Goal: Check status: Check status

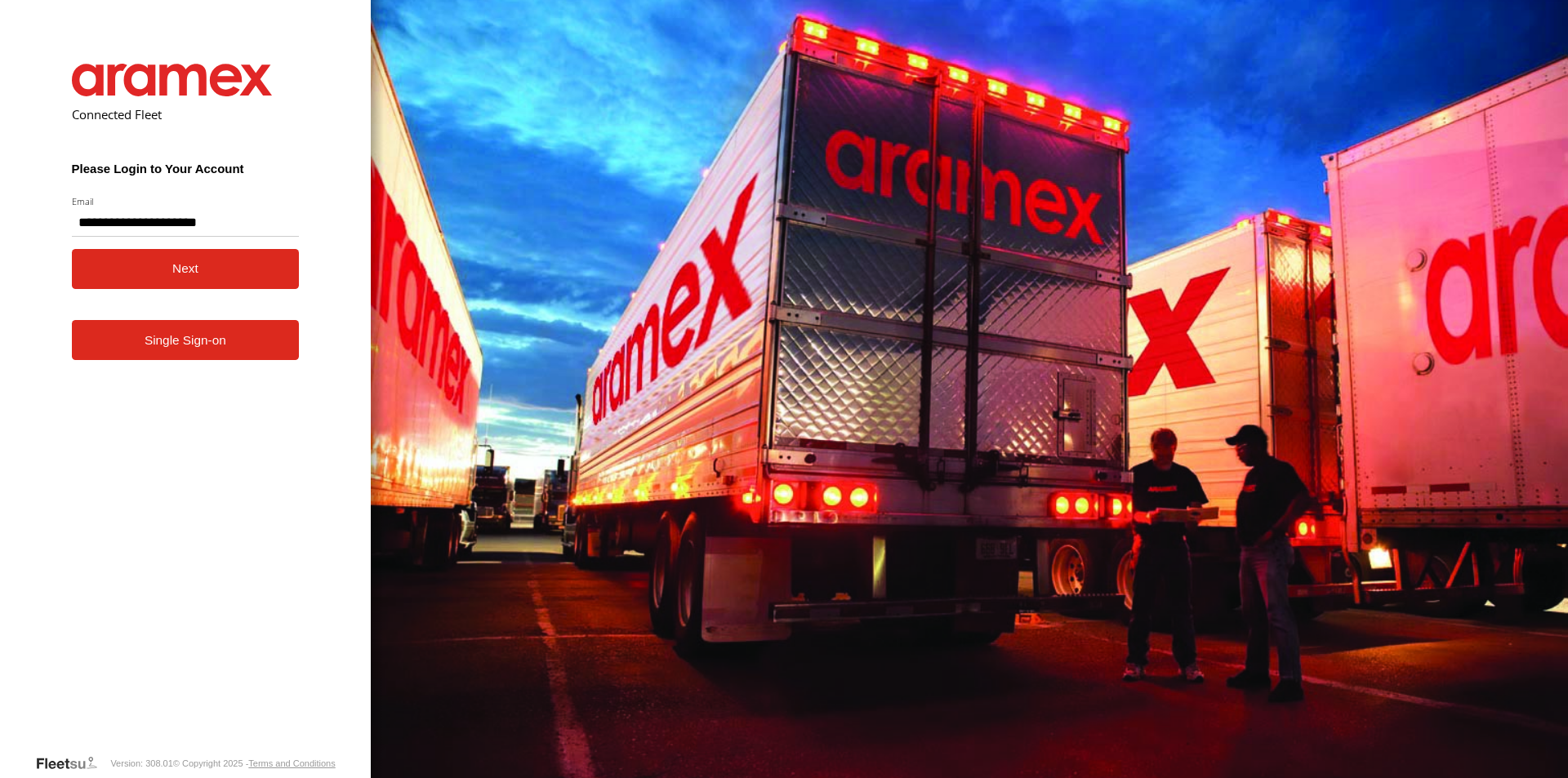
type input "**********"
click at [162, 344] on link "Single Sign-on" at bounding box center [186, 340] width 228 height 40
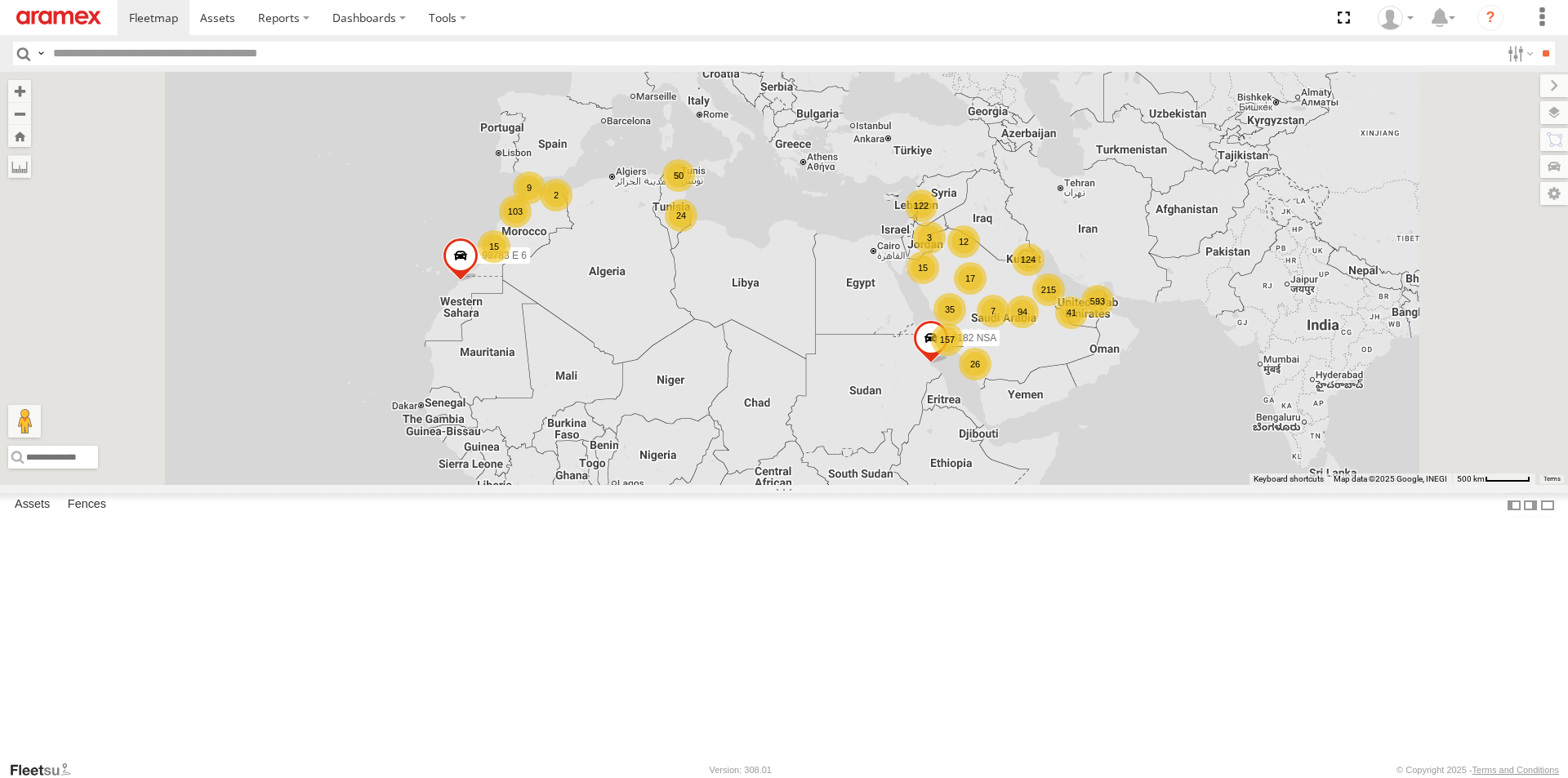
click at [0, 0] on label "Close" at bounding box center [0, 0] width 0 height 0
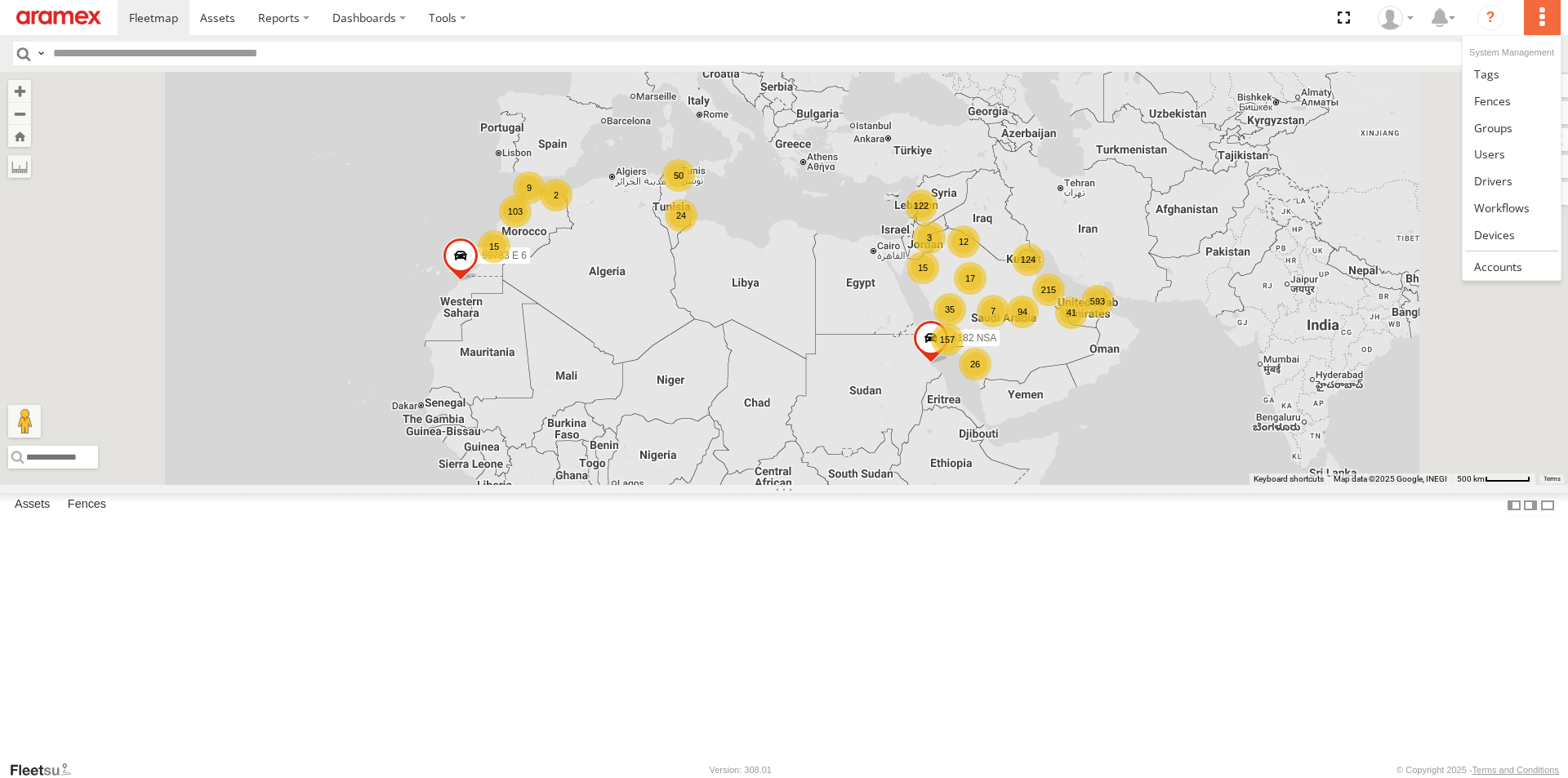
click at [1547, 14] on label at bounding box center [1542, 18] width 36 height 35
click at [1526, 206] on span at bounding box center [1502, 208] width 55 height 15
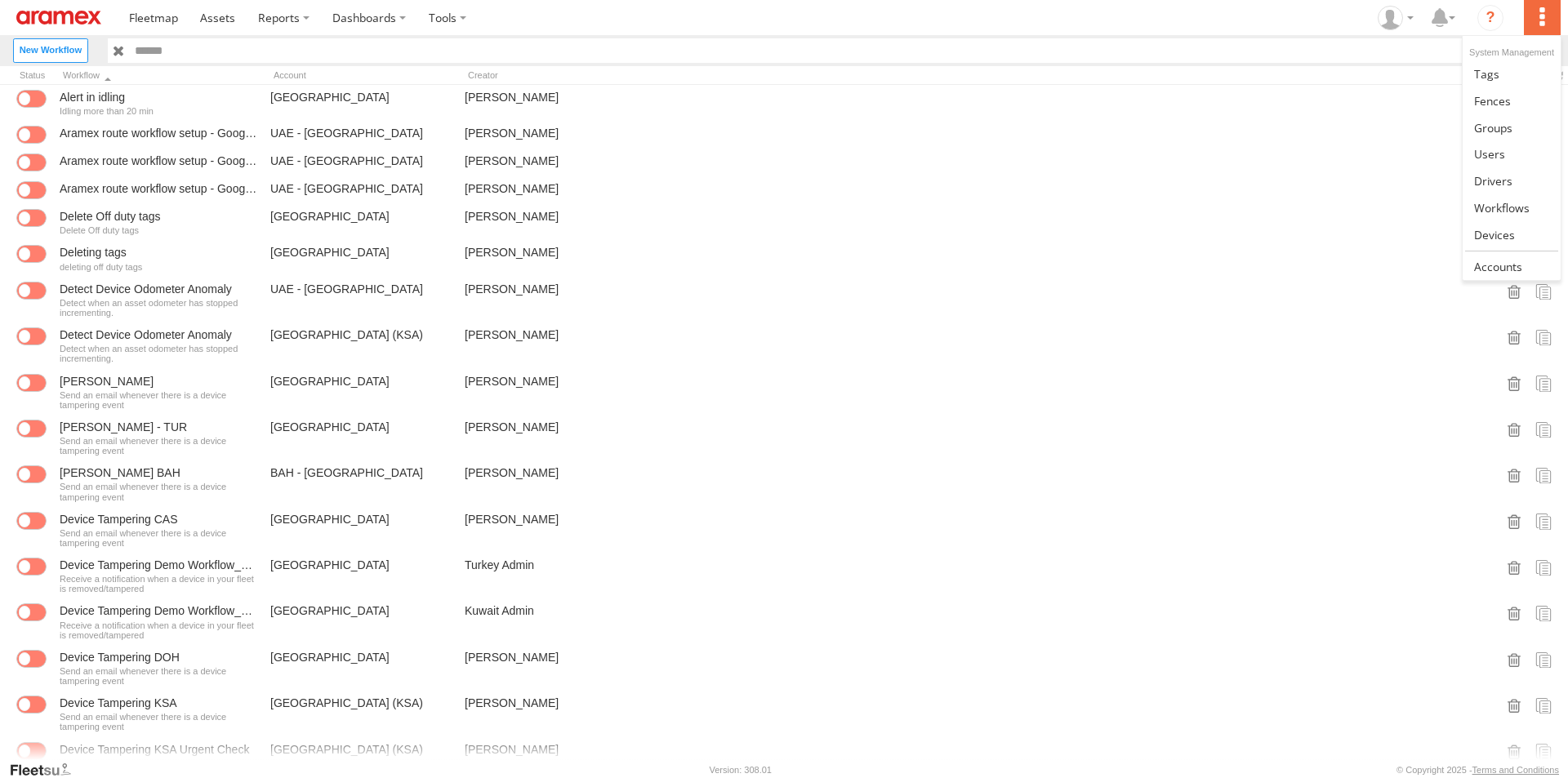
click at [1543, 31] on label at bounding box center [1542, 18] width 36 height 35
click at [1524, 202] on span at bounding box center [1502, 208] width 55 height 15
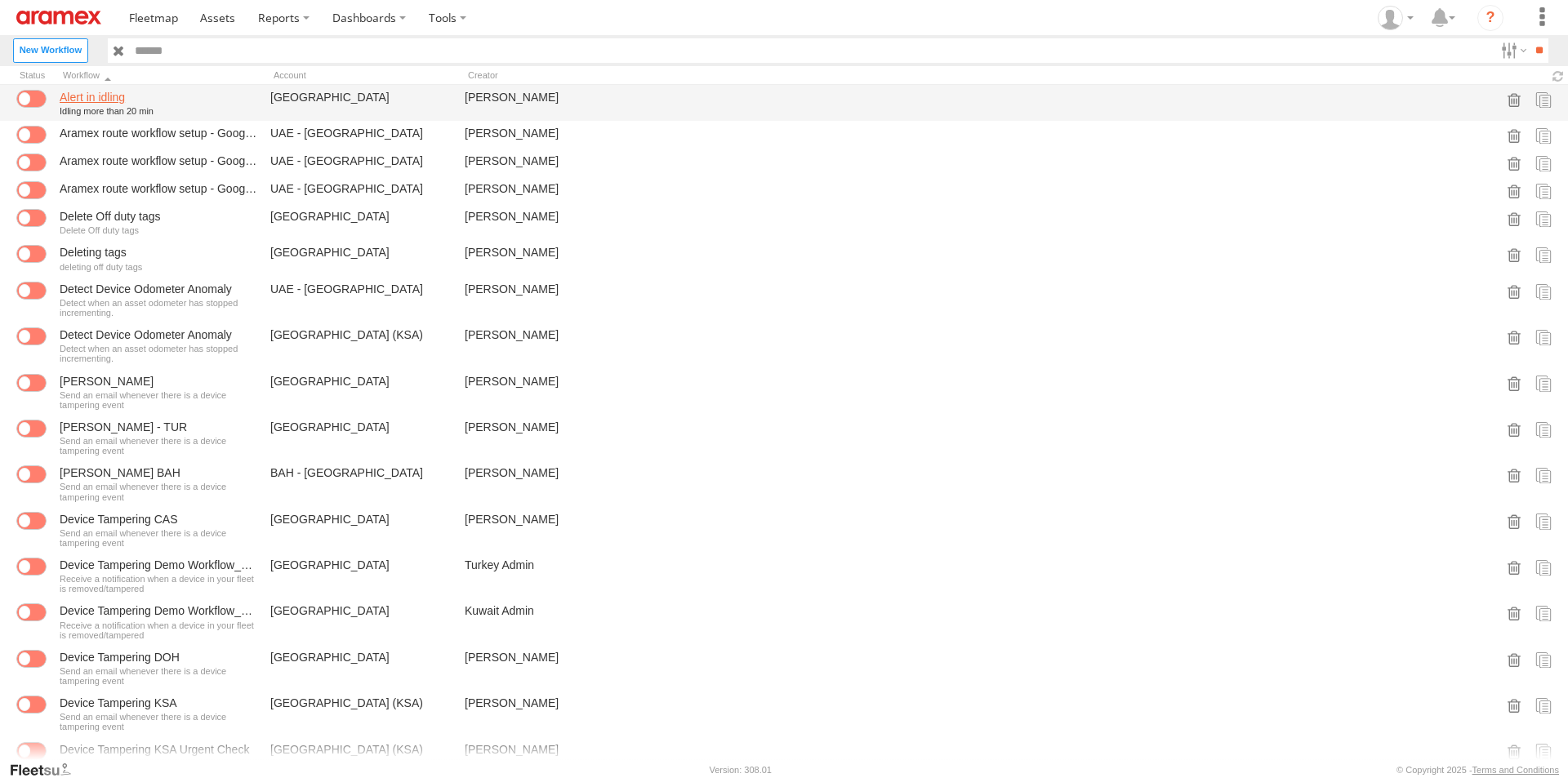
click at [96, 99] on link "Alert in idling" at bounding box center [158, 97] width 197 height 14
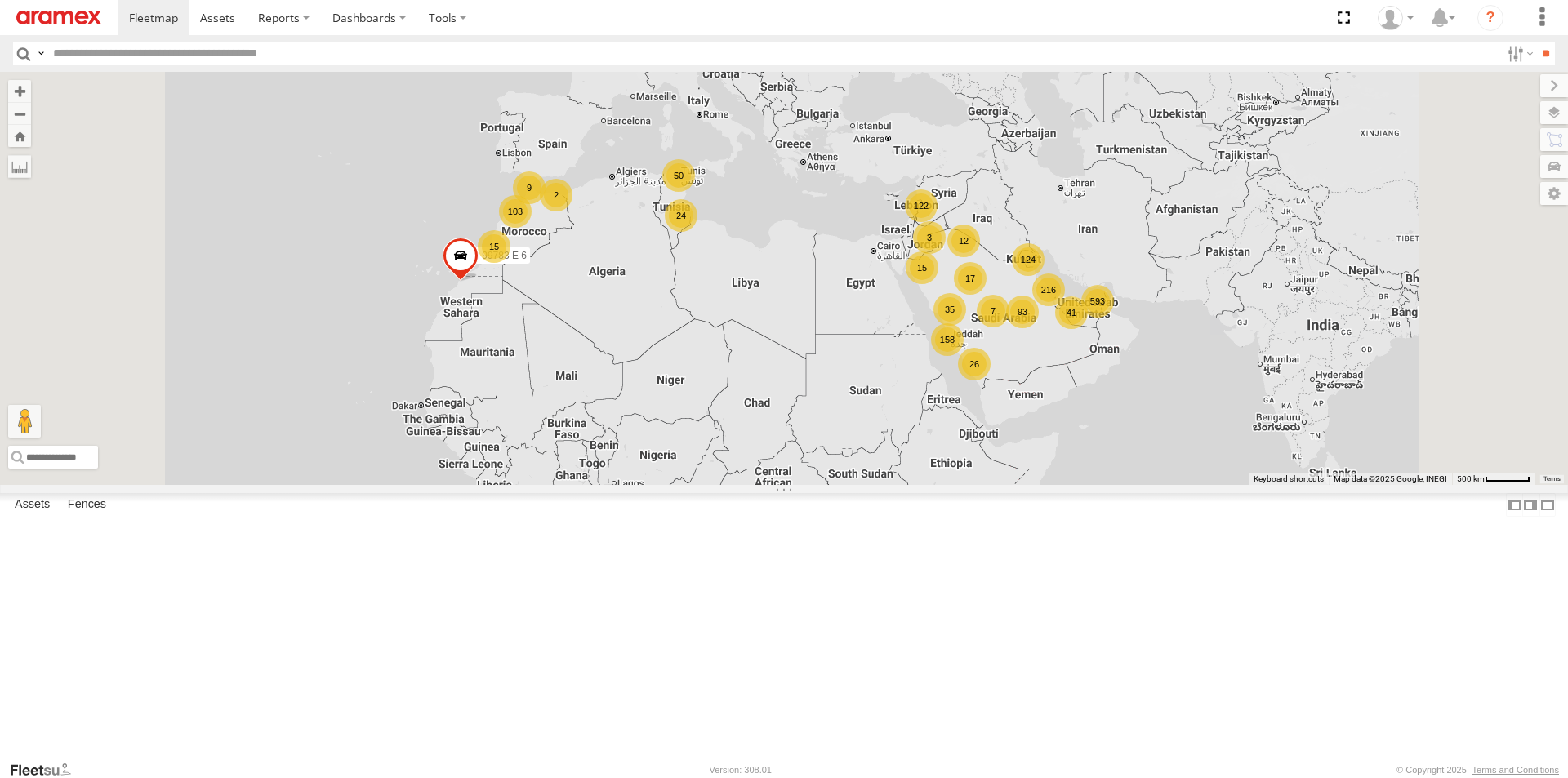
click at [0, 0] on label "Close" at bounding box center [0, 0] width 0 height 0
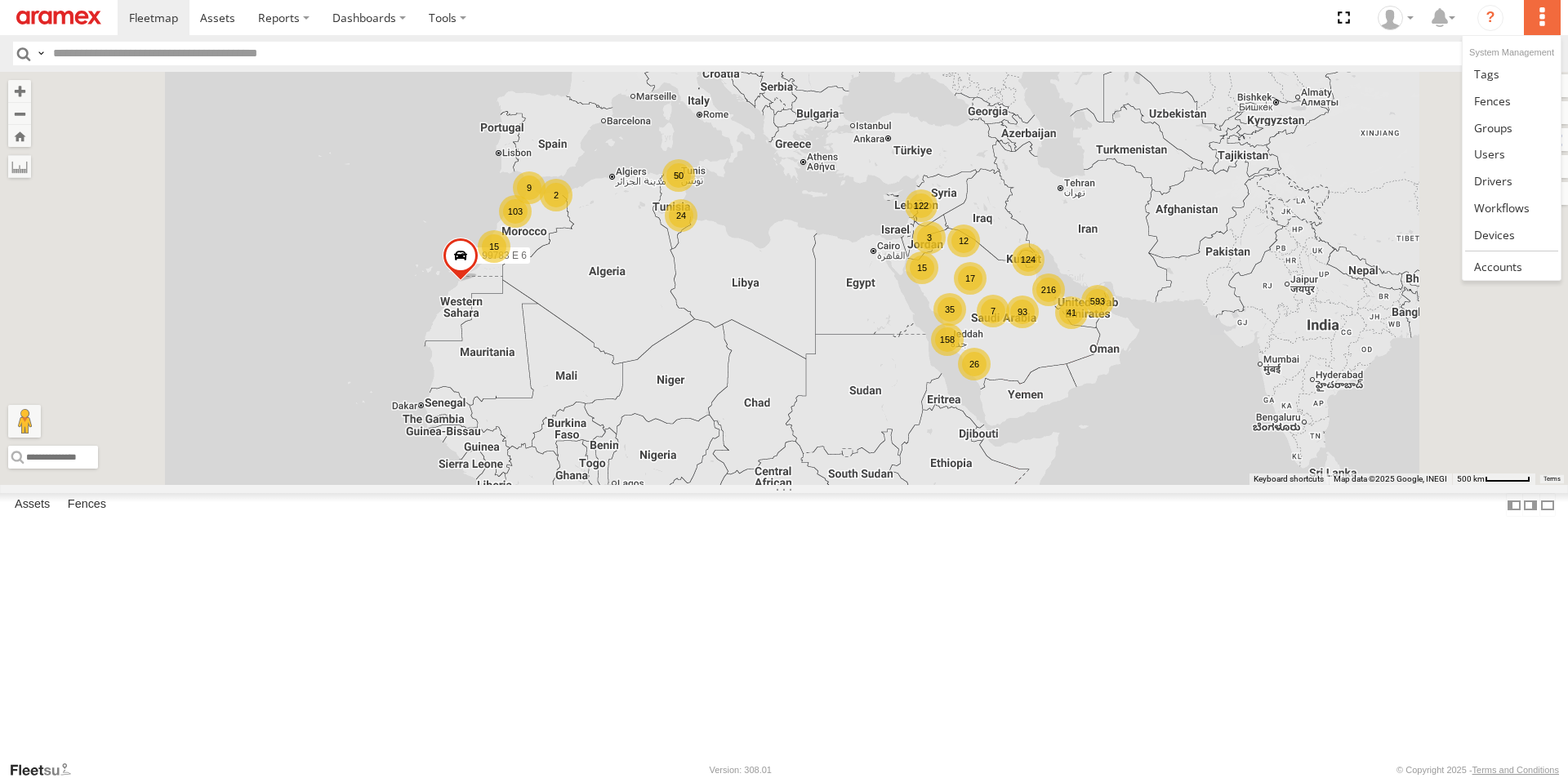
click at [1552, 15] on label at bounding box center [1542, 18] width 36 height 35
click at [1498, 211] on span at bounding box center [1502, 208] width 55 height 15
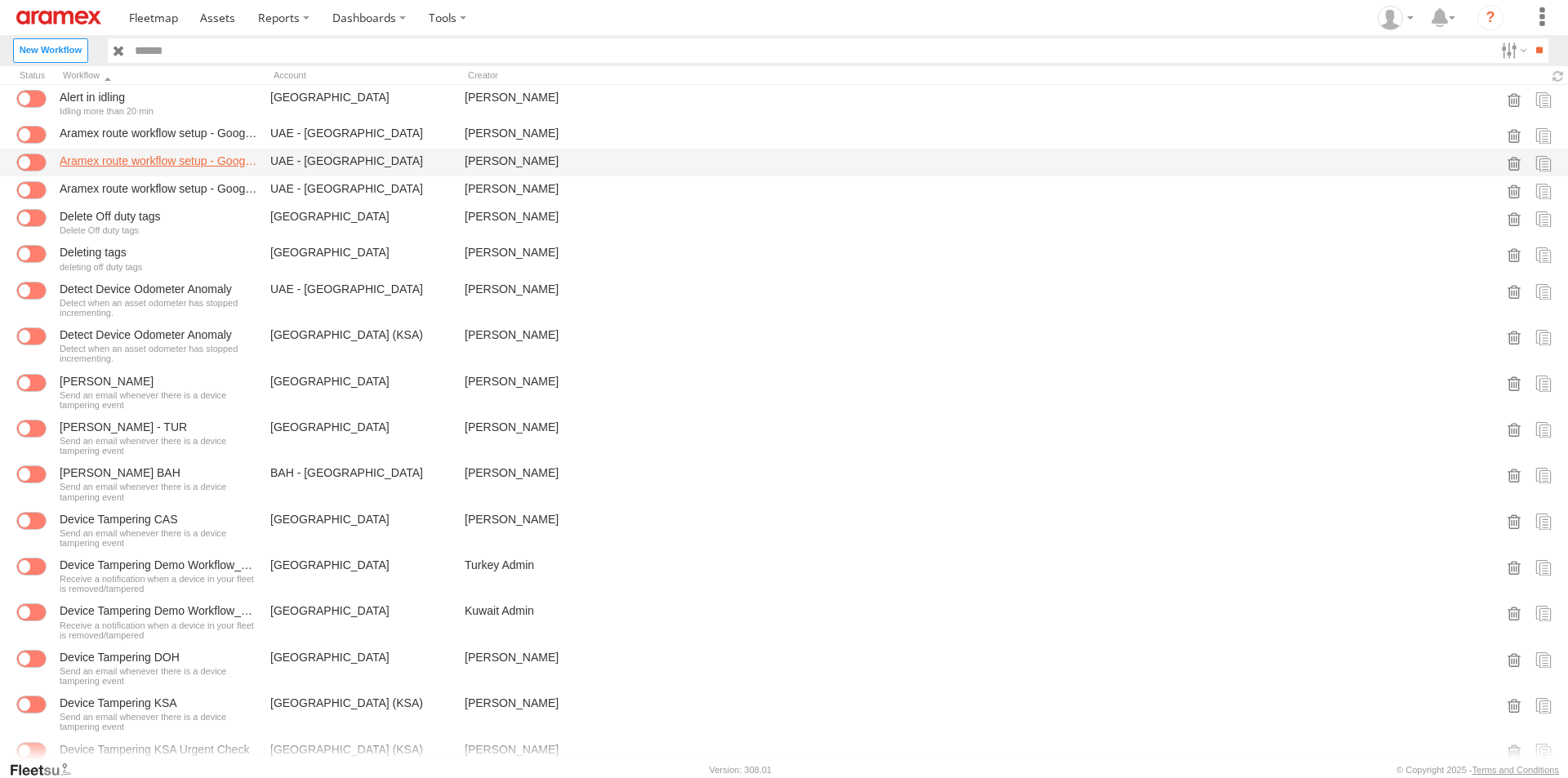
click at [118, 160] on link "Aramex route workflow setup - Google-Al Quoz" at bounding box center [158, 160] width 197 height 14
click at [147, 196] on link "Aramex route workflow setup - Google-DIP 2 (K-DIP2)" at bounding box center [158, 188] width 197 height 14
click at [71, 18] on img at bounding box center [58, 18] width 85 height 14
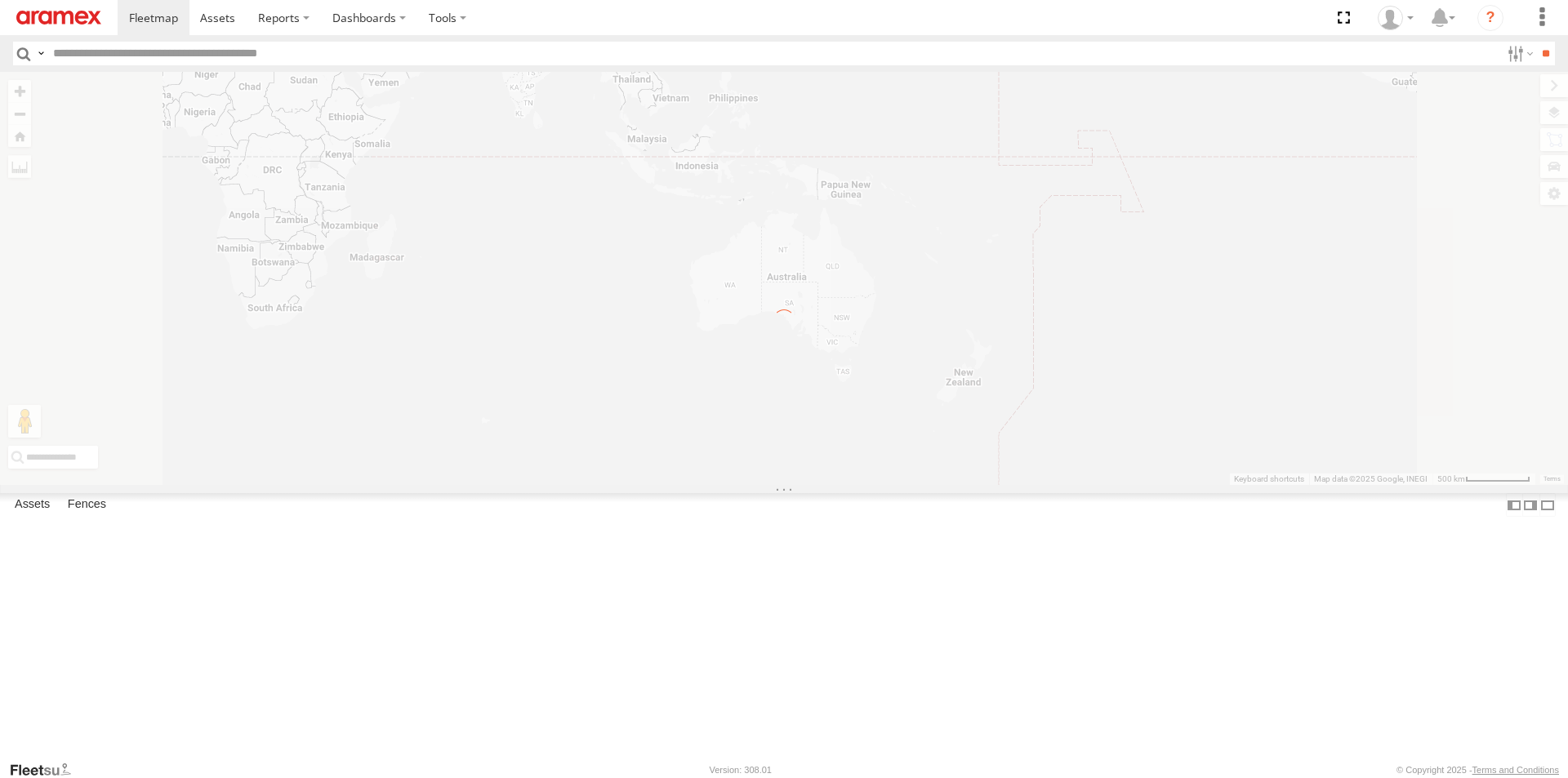
click at [0, 0] on label "Close" at bounding box center [0, 0] width 0 height 0
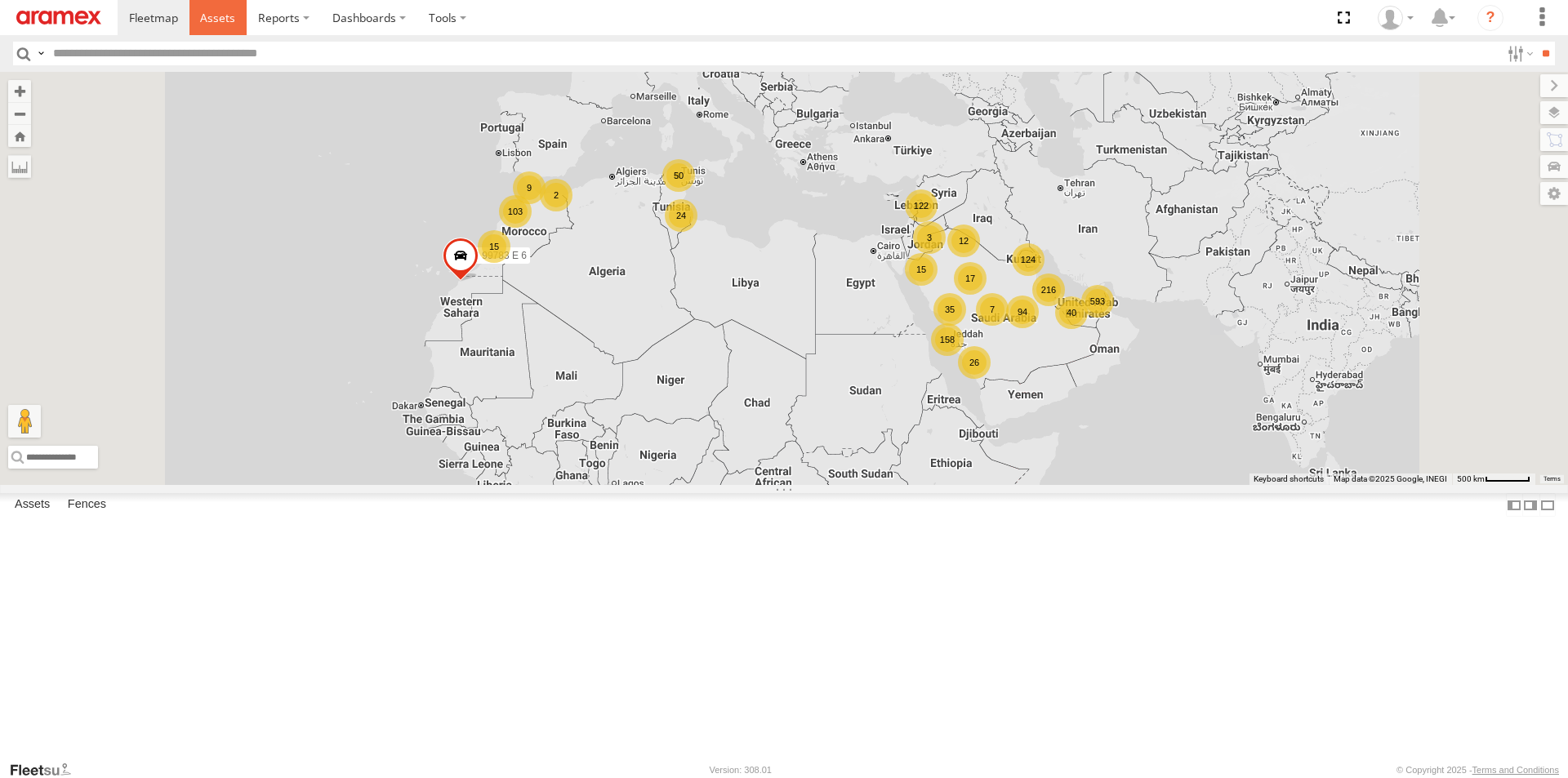
click at [219, 22] on span at bounding box center [218, 18] width 35 height 15
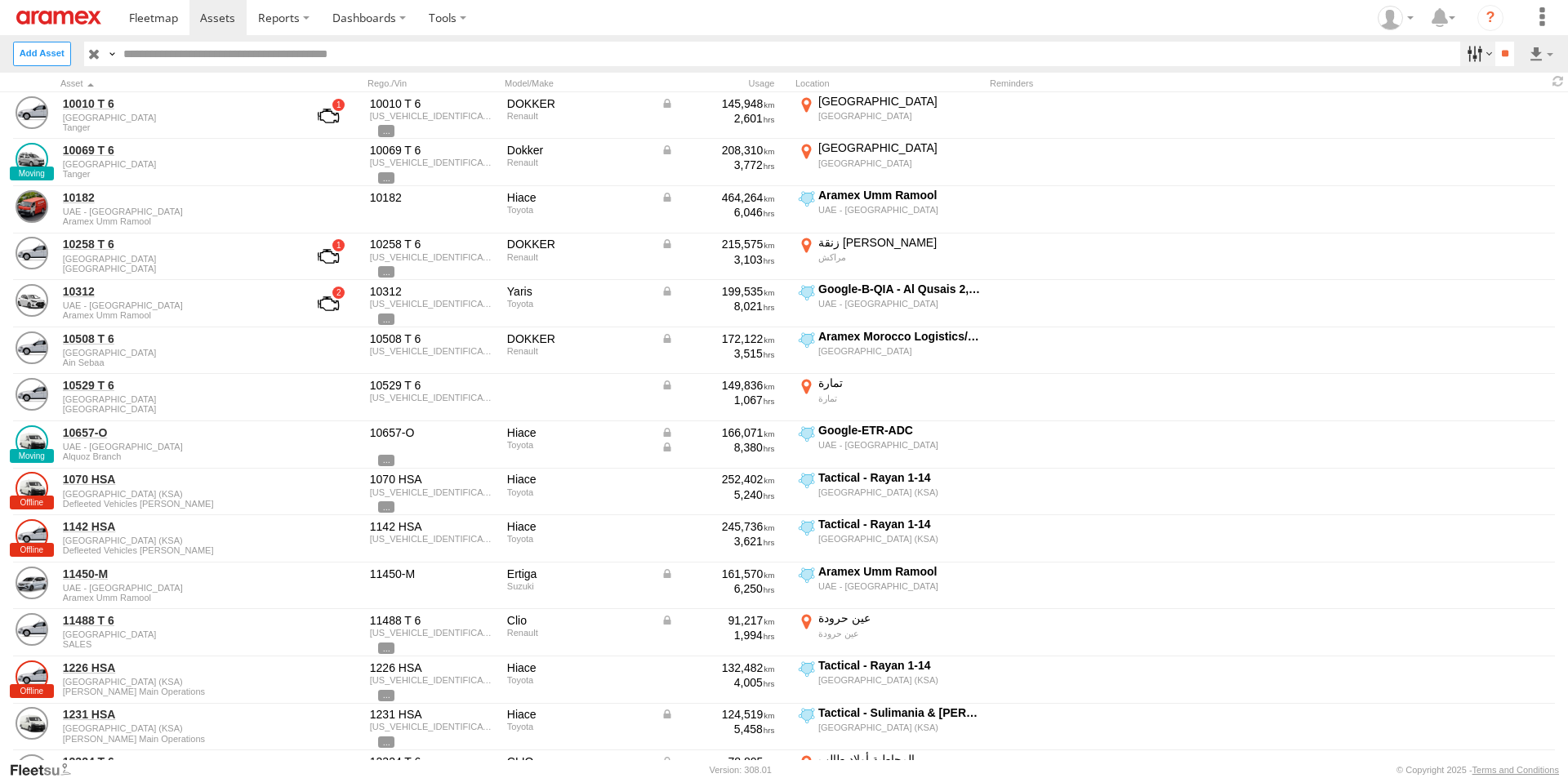
click at [1471, 53] on label at bounding box center [1478, 54] width 35 height 24
click at [0, 0] on div "[GEOGRAPHIC_DATA]" at bounding box center [0, 0] width 0 height 0
click at [0, 0] on span "[GEOGRAPHIC_DATA]" at bounding box center [0, 0] width 0 height 0
click at [0, 0] on span "All Assets" at bounding box center [0, 0] width 0 height 0
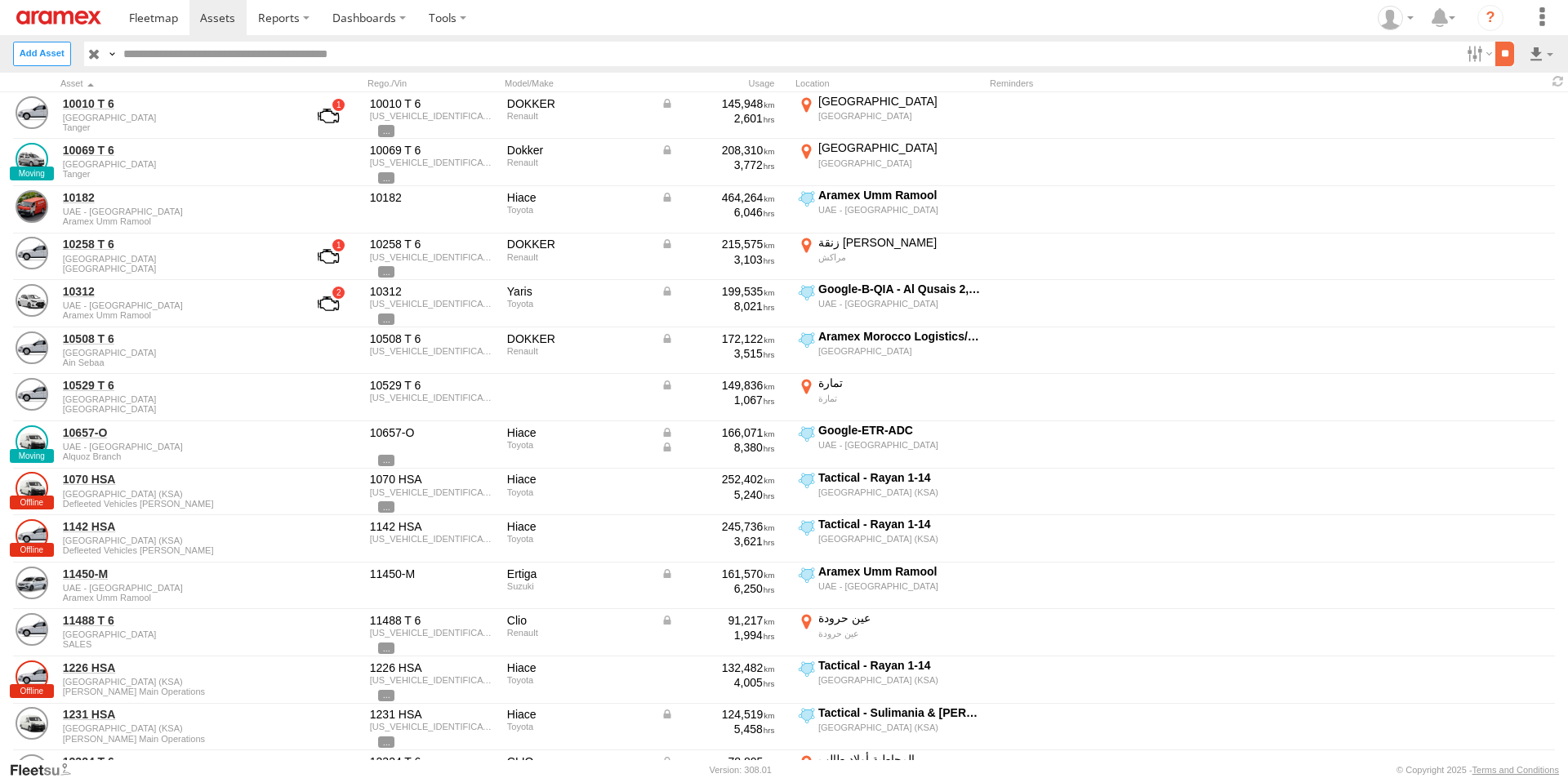
click at [1496, 45] on input "**" at bounding box center [1505, 54] width 18 height 24
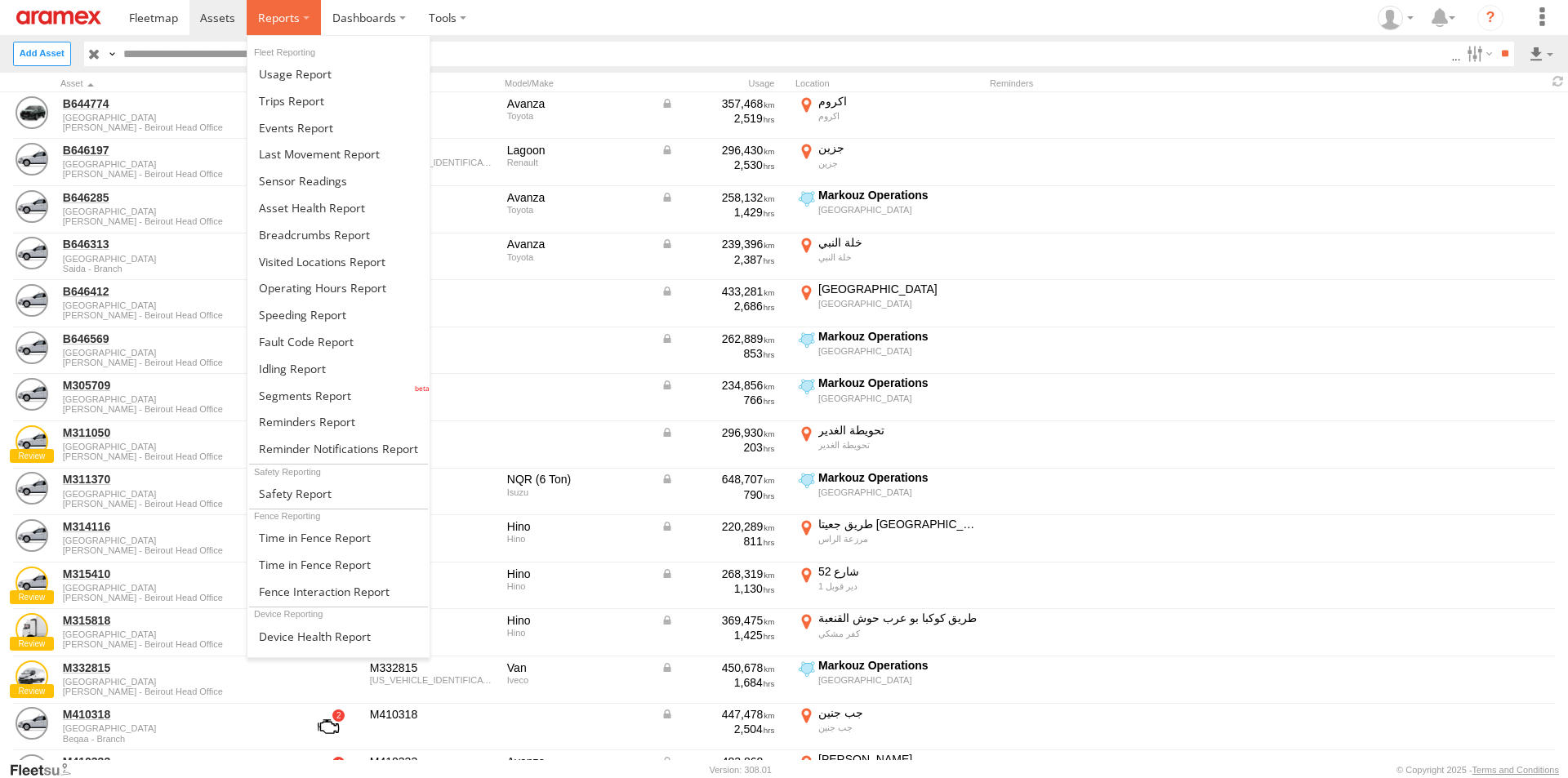
click at [282, 15] on span at bounding box center [279, 18] width 42 height 15
click at [292, 633] on span at bounding box center [314, 636] width 112 height 15
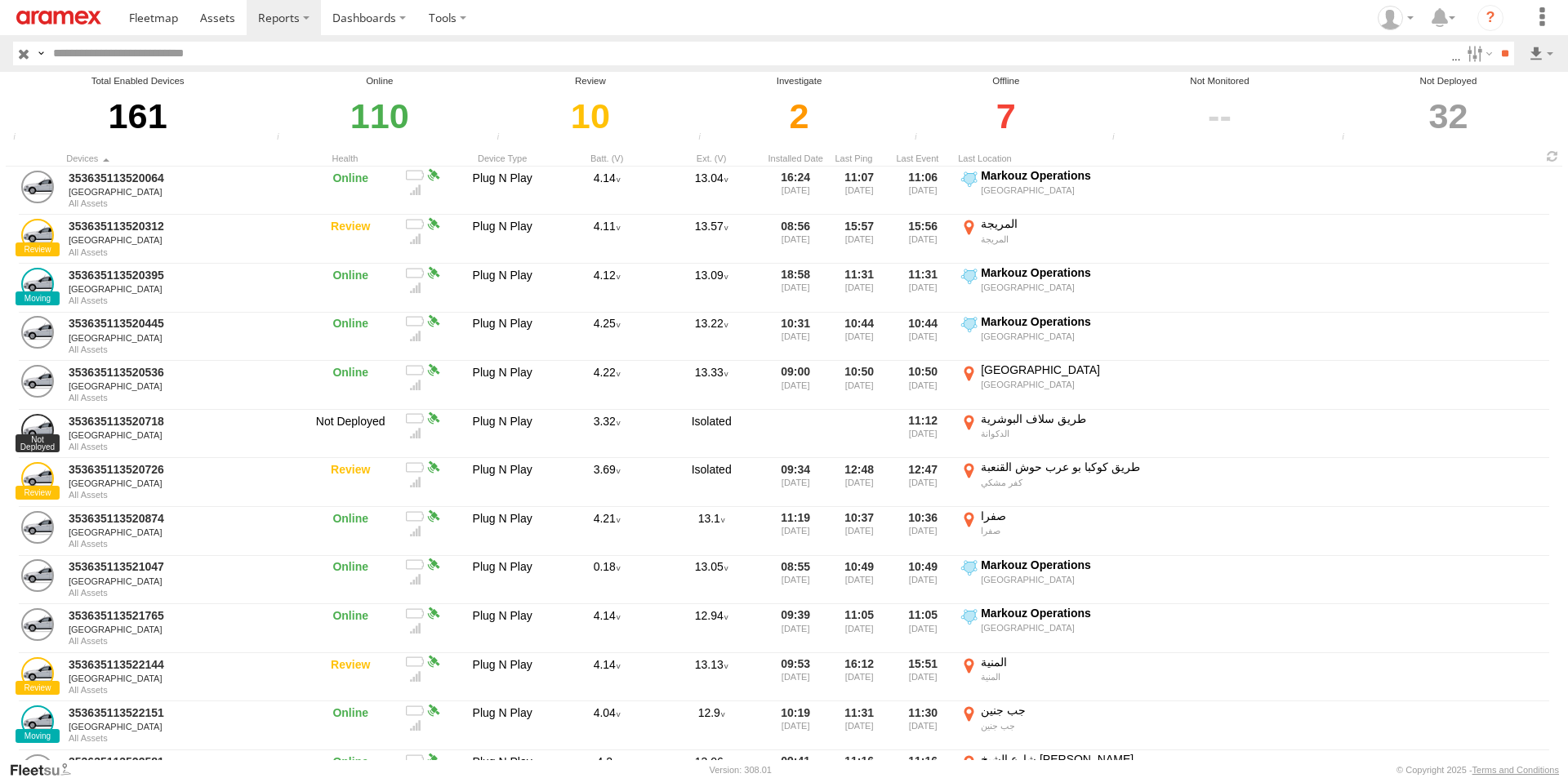
click at [1447, 112] on div "32" at bounding box center [1448, 116] width 223 height 56
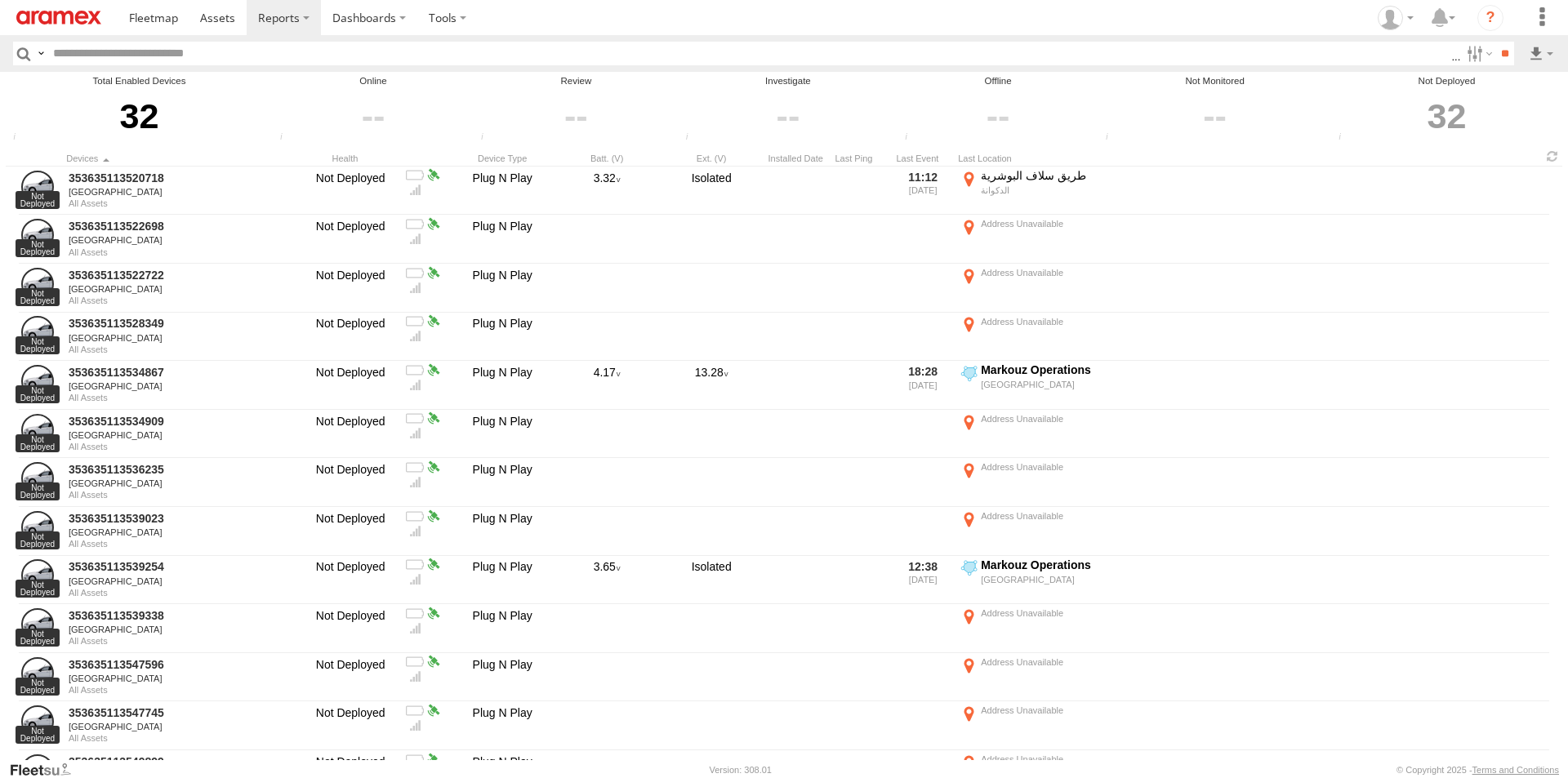
click at [503, 160] on div "Device Type" at bounding box center [502, 159] width 98 height 12
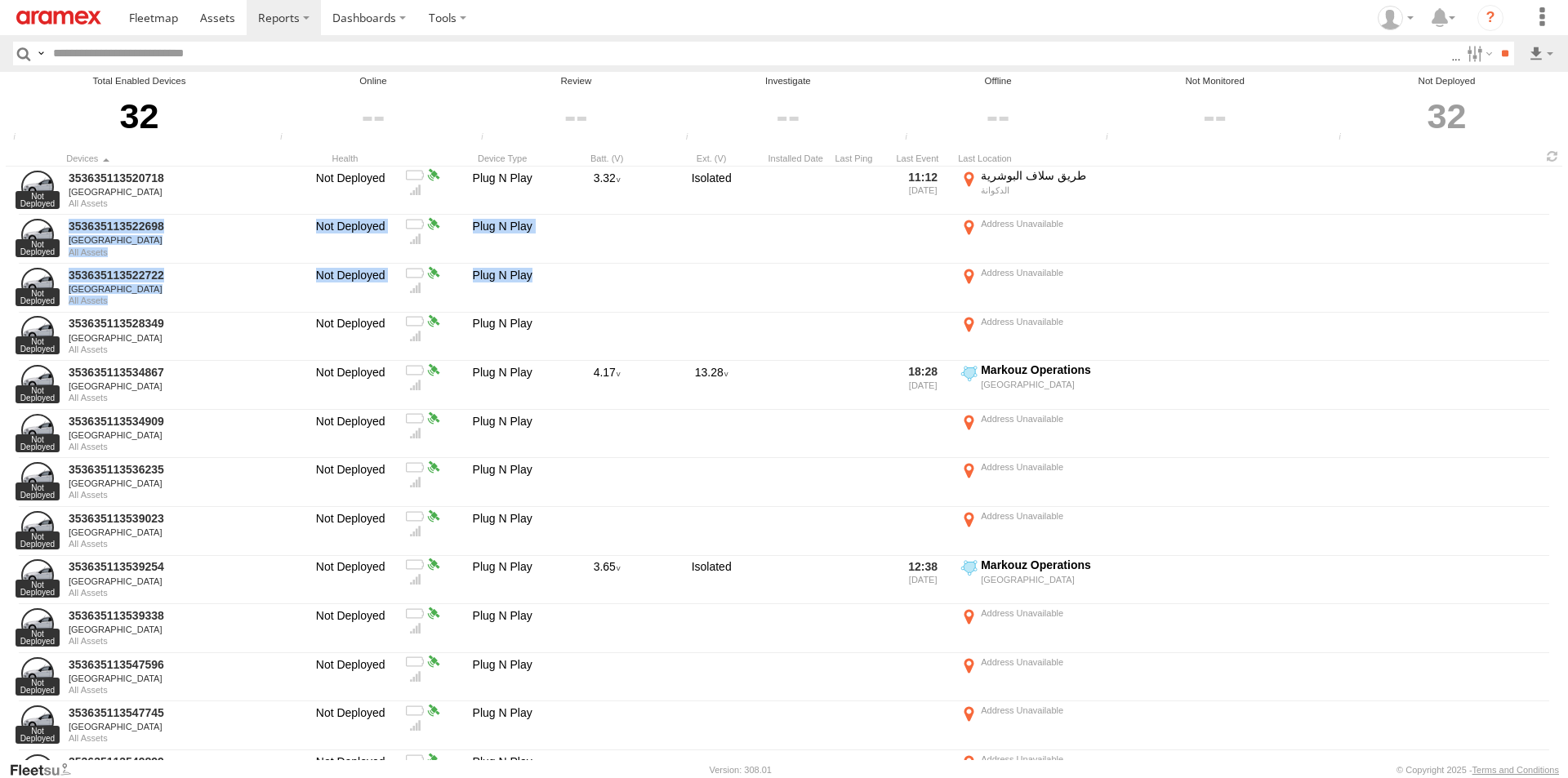
drag, startPoint x: 1563, startPoint y: 200, endPoint x: 1557, endPoint y: 283, distance: 83.2
click at [1557, 283] on main "Total Enabled Devices 32 Total Enabled Devices Total number of Enabled Devices …" at bounding box center [784, 416] width 1568 height 688
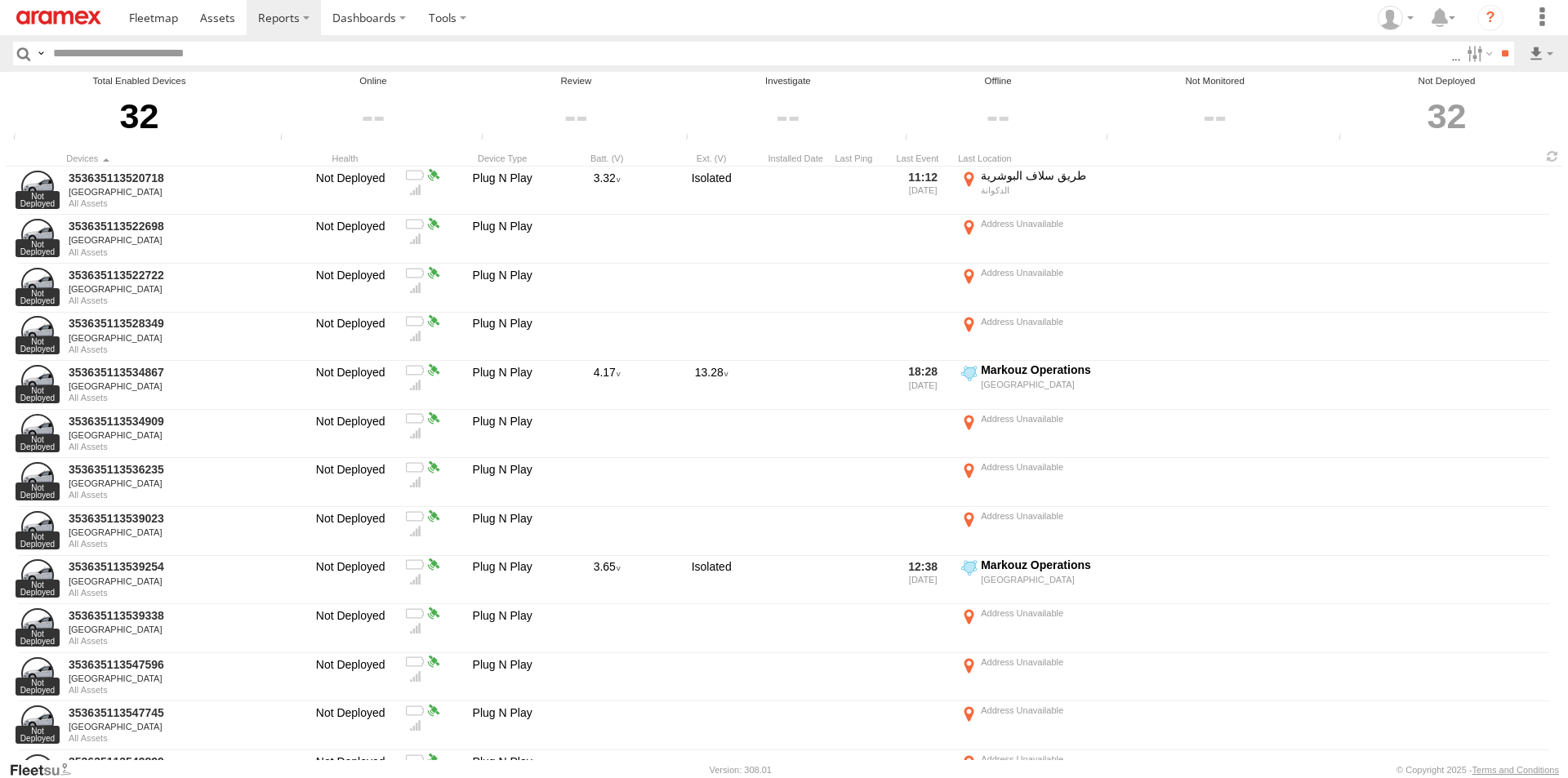
click at [1459, 105] on div "32" at bounding box center [1446, 116] width 226 height 56
click at [1206, 108] on div at bounding box center [1214, 116] width 228 height 56
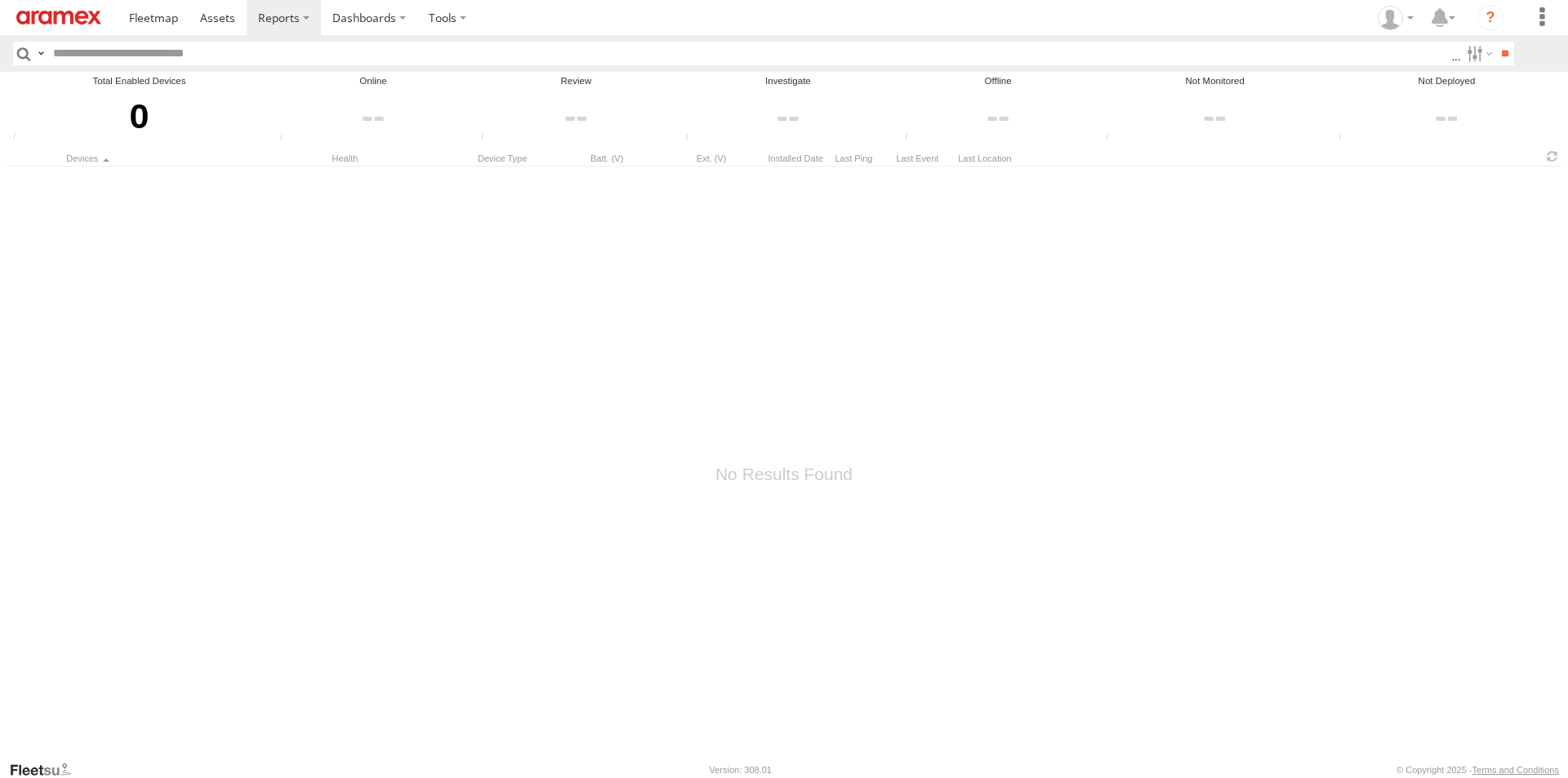
click at [1003, 117] on div at bounding box center [997, 116] width 196 height 56
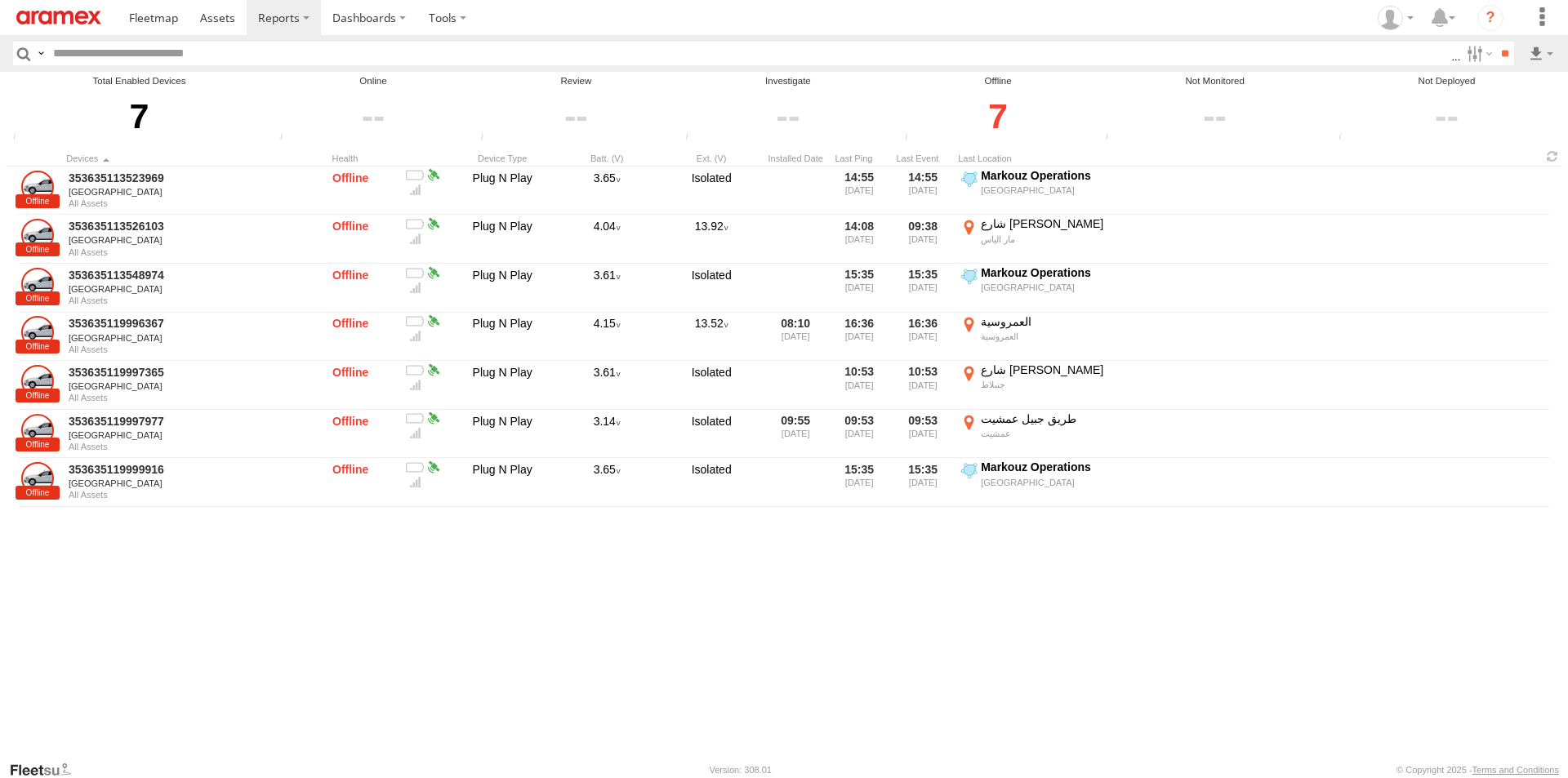
click at [771, 113] on div at bounding box center [789, 116] width 215 height 56
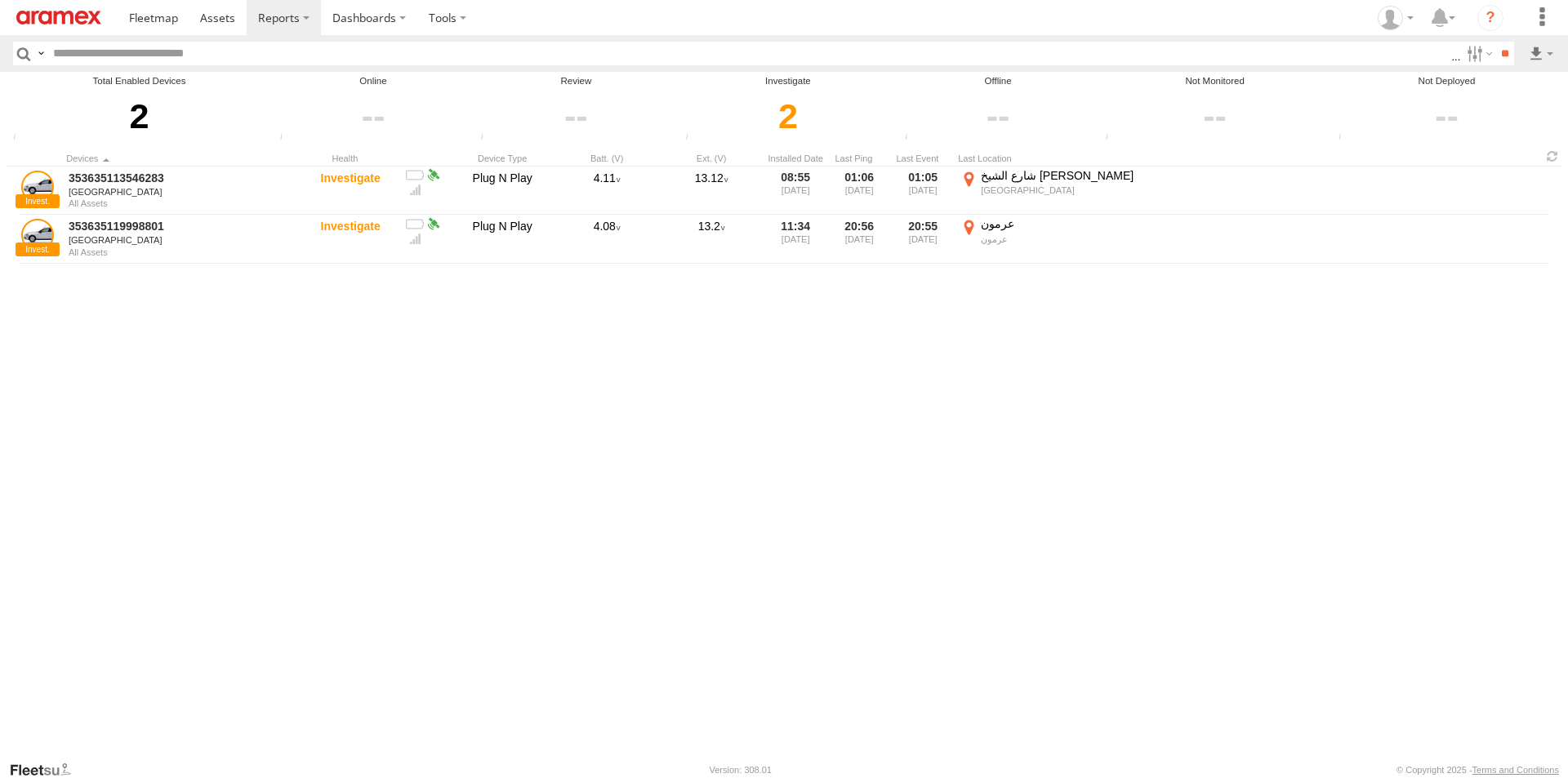
click at [577, 105] on div at bounding box center [576, 116] width 200 height 56
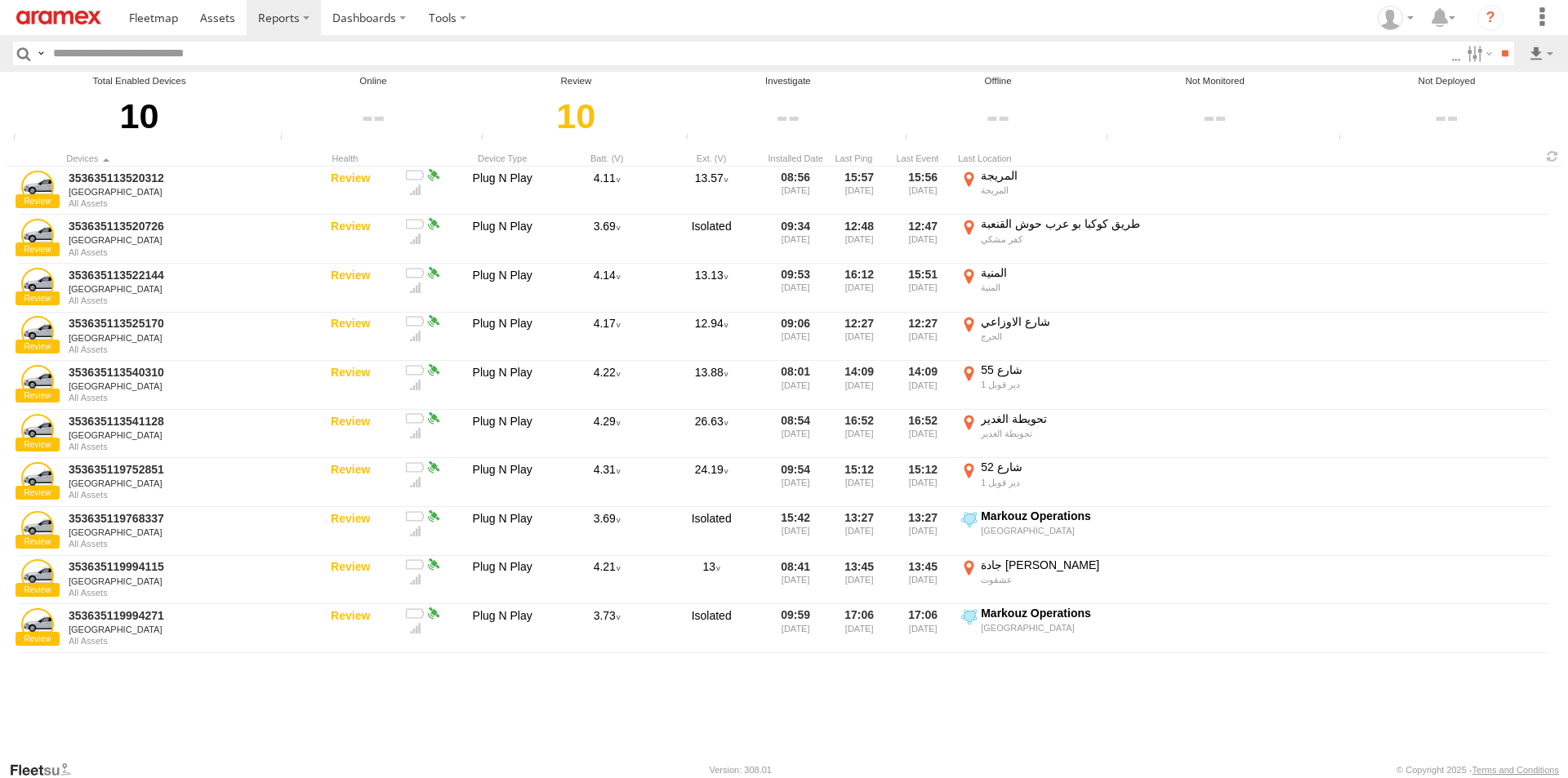
click at [377, 109] on div at bounding box center [373, 116] width 196 height 56
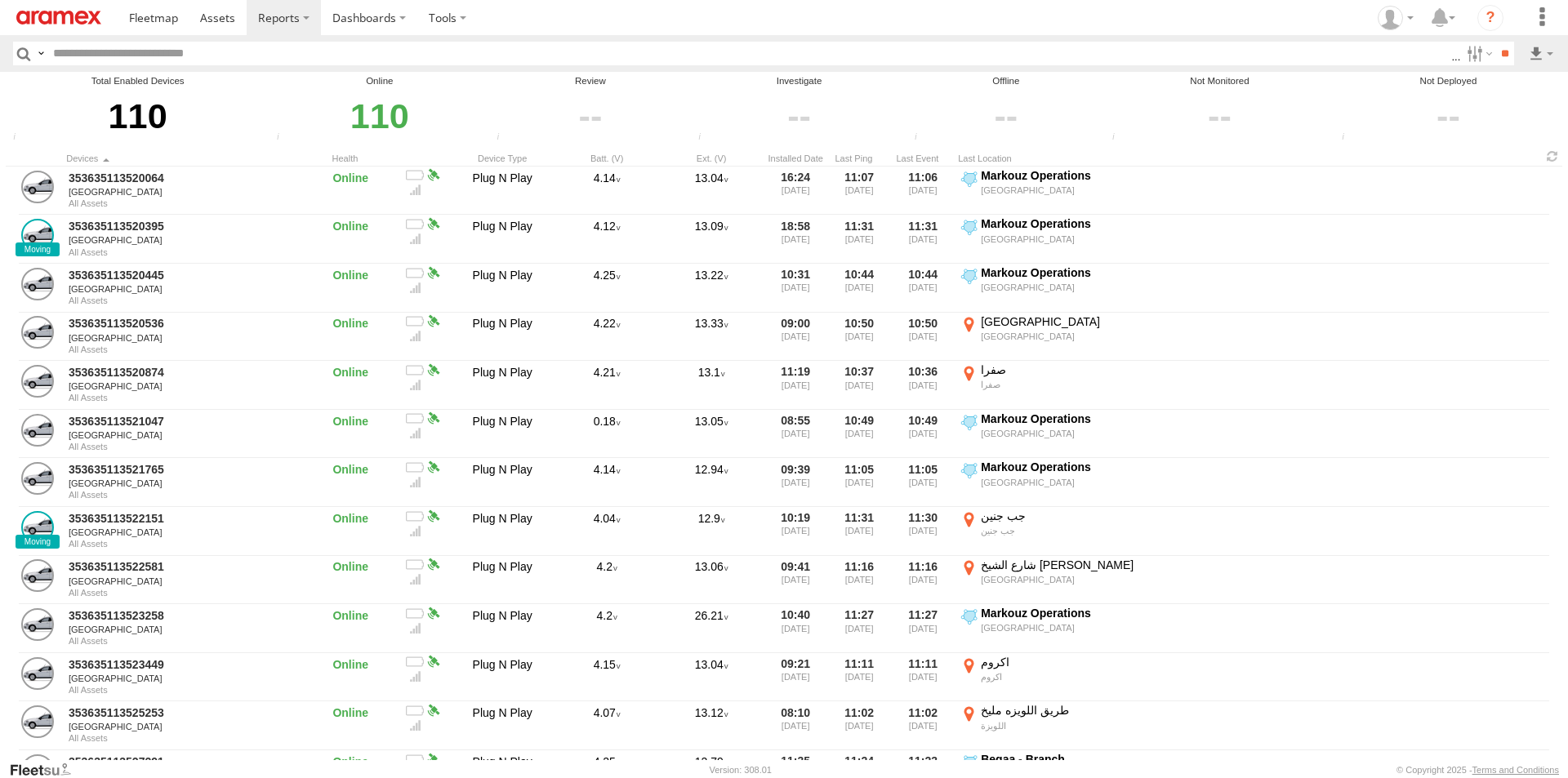
click at [148, 108] on div "110" at bounding box center [138, 116] width 259 height 56
click at [1470, 60] on label at bounding box center [1478, 54] width 35 height 24
click at [134, 110] on div "110" at bounding box center [138, 116] width 259 height 56
click at [149, 80] on div "Total Enabled Devices" at bounding box center [138, 81] width 259 height 14
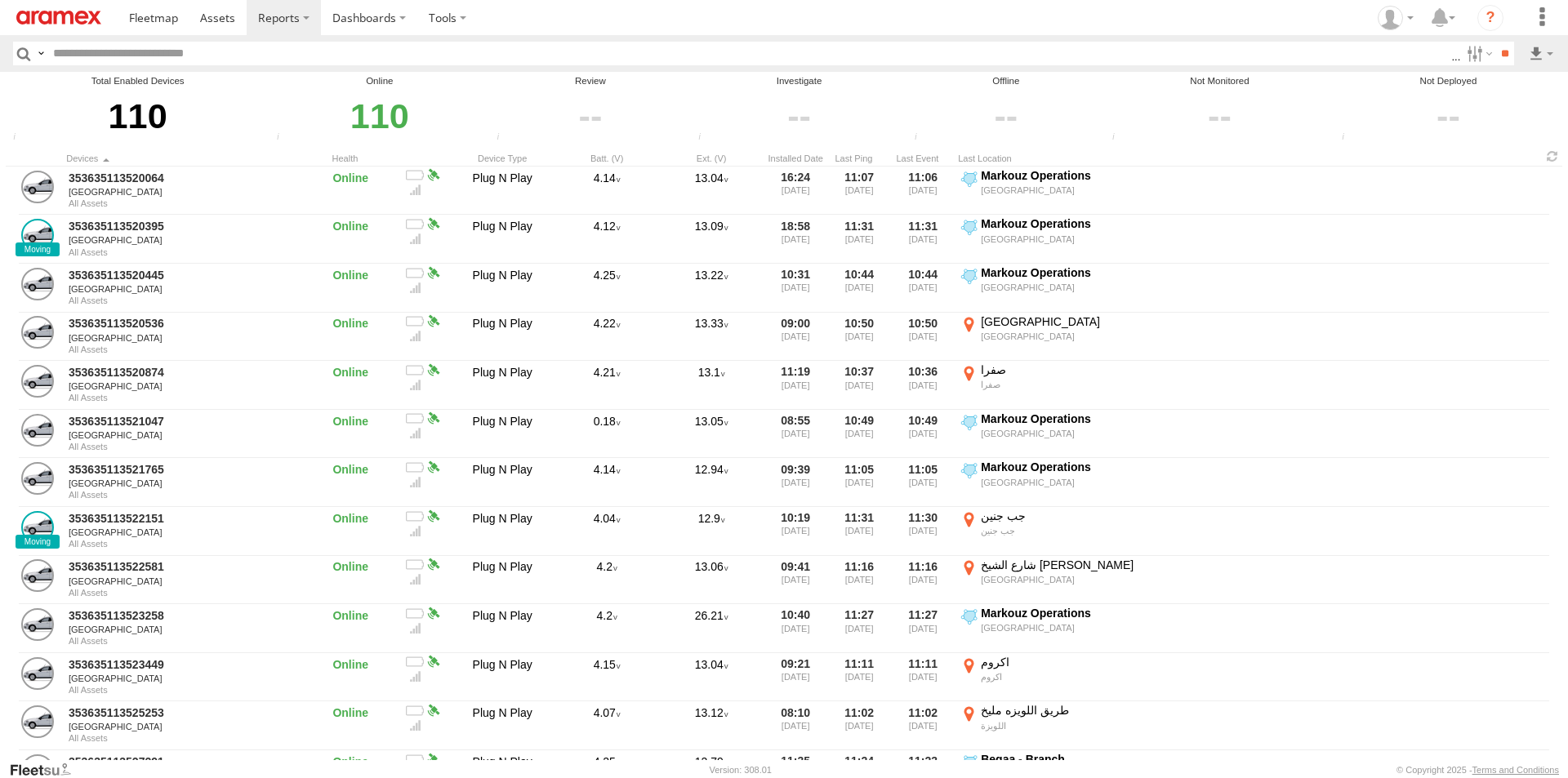
click at [0, 0] on span "Online" at bounding box center [0, 0] width 0 height 0
click at [1502, 53] on input "**" at bounding box center [1505, 54] width 18 height 24
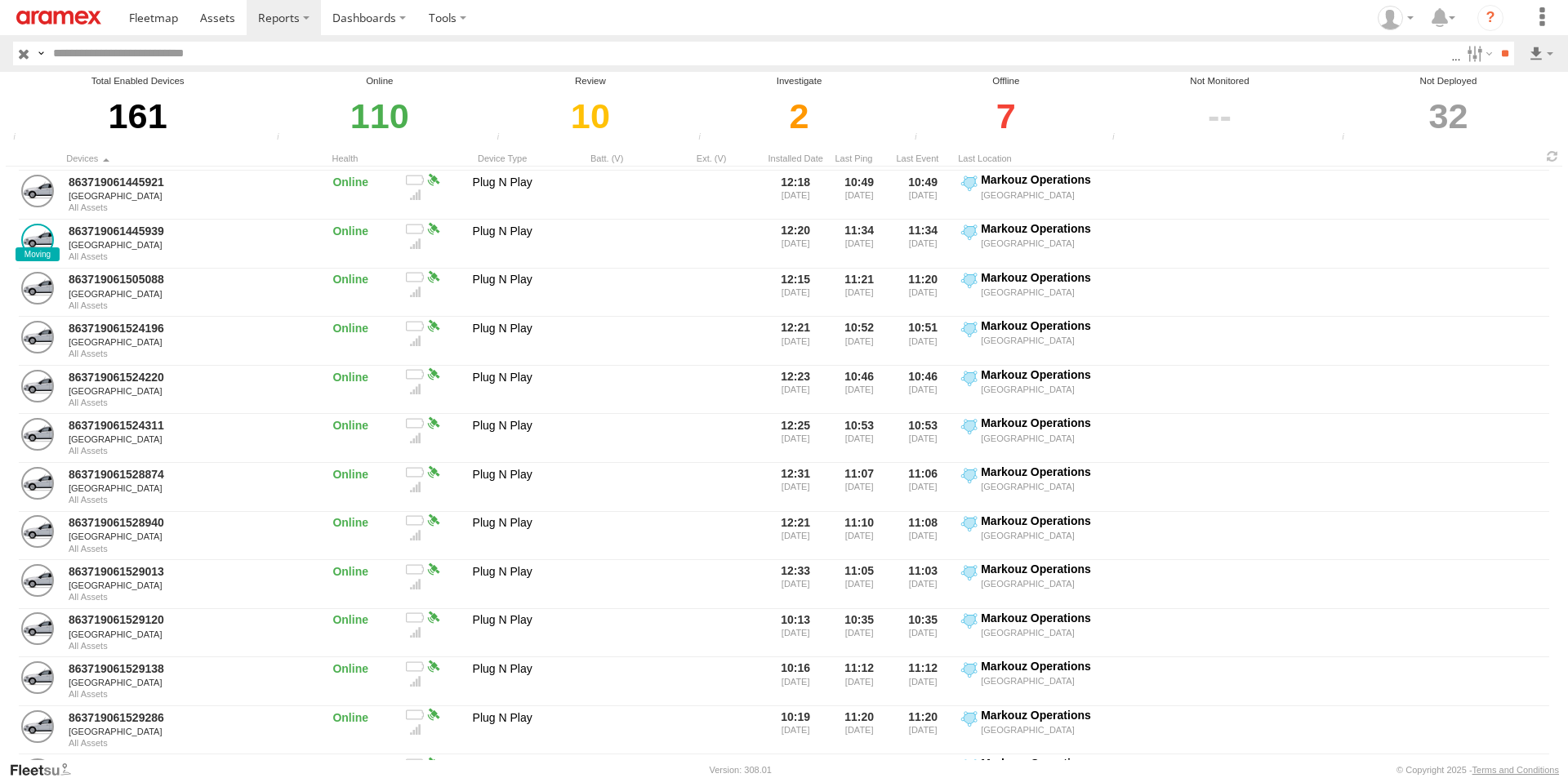
scroll to position [6786, 0]
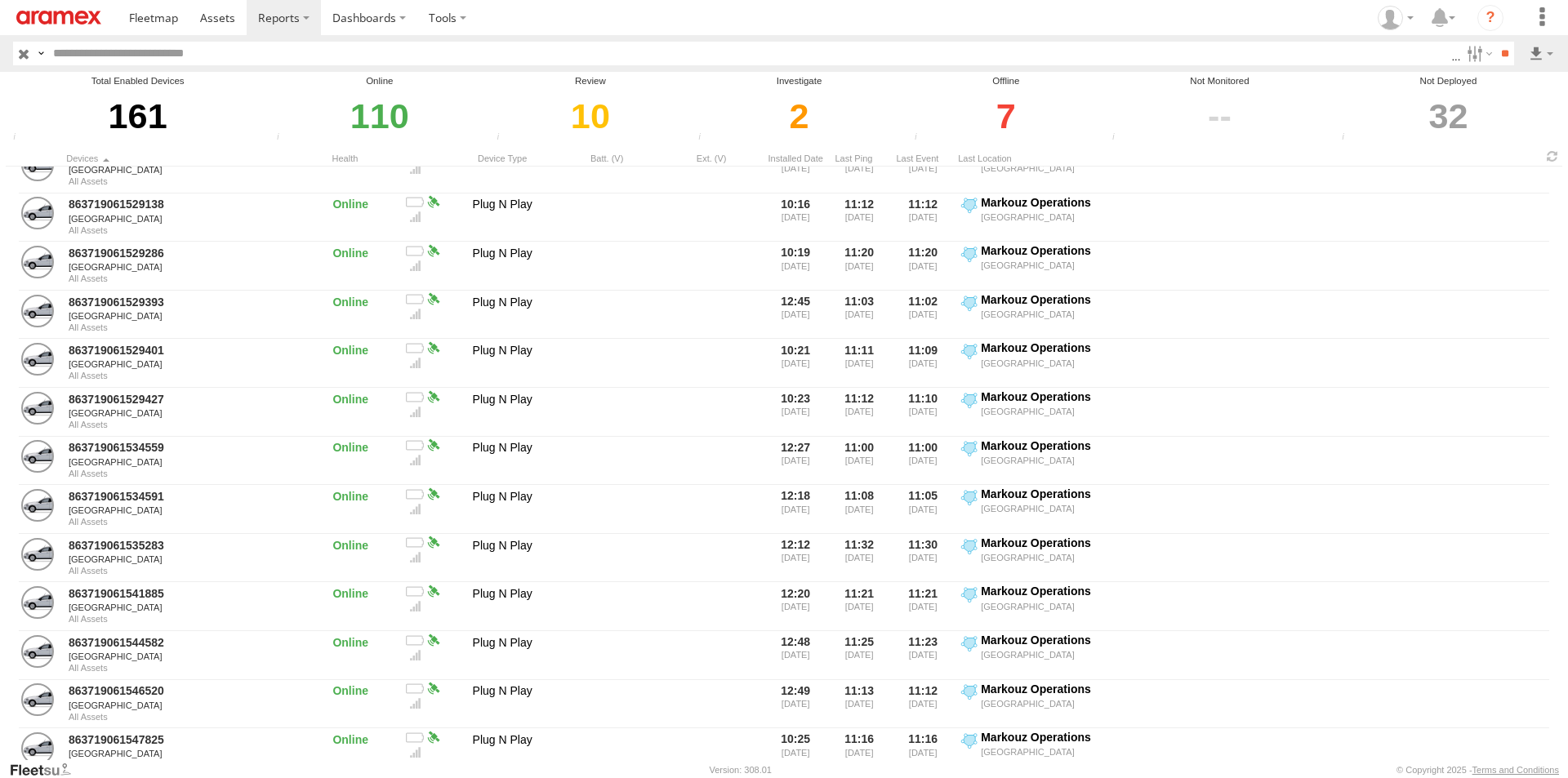
click at [413, 54] on input "text" at bounding box center [749, 54] width 1405 height 24
click at [243, 50] on input "***" at bounding box center [749, 54] width 1405 height 24
drag, startPoint x: 243, startPoint y: 50, endPoint x: 3, endPoint y: 46, distance: 240.0
click at [0, 56] on html at bounding box center [784, 389] width 1568 height 778
paste input "**********"
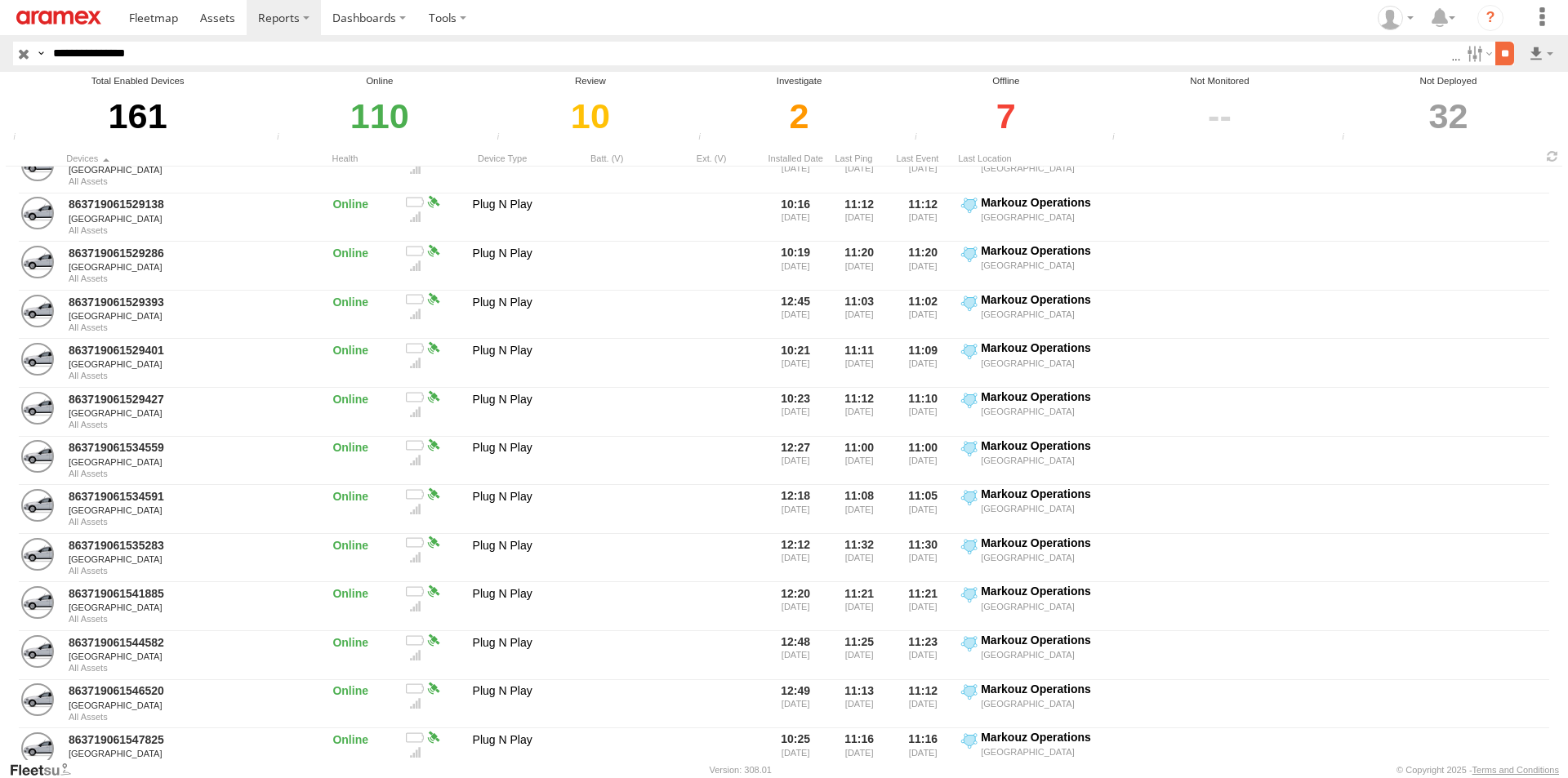
type input "**********"
click at [1502, 50] on input "**" at bounding box center [1505, 54] width 18 height 24
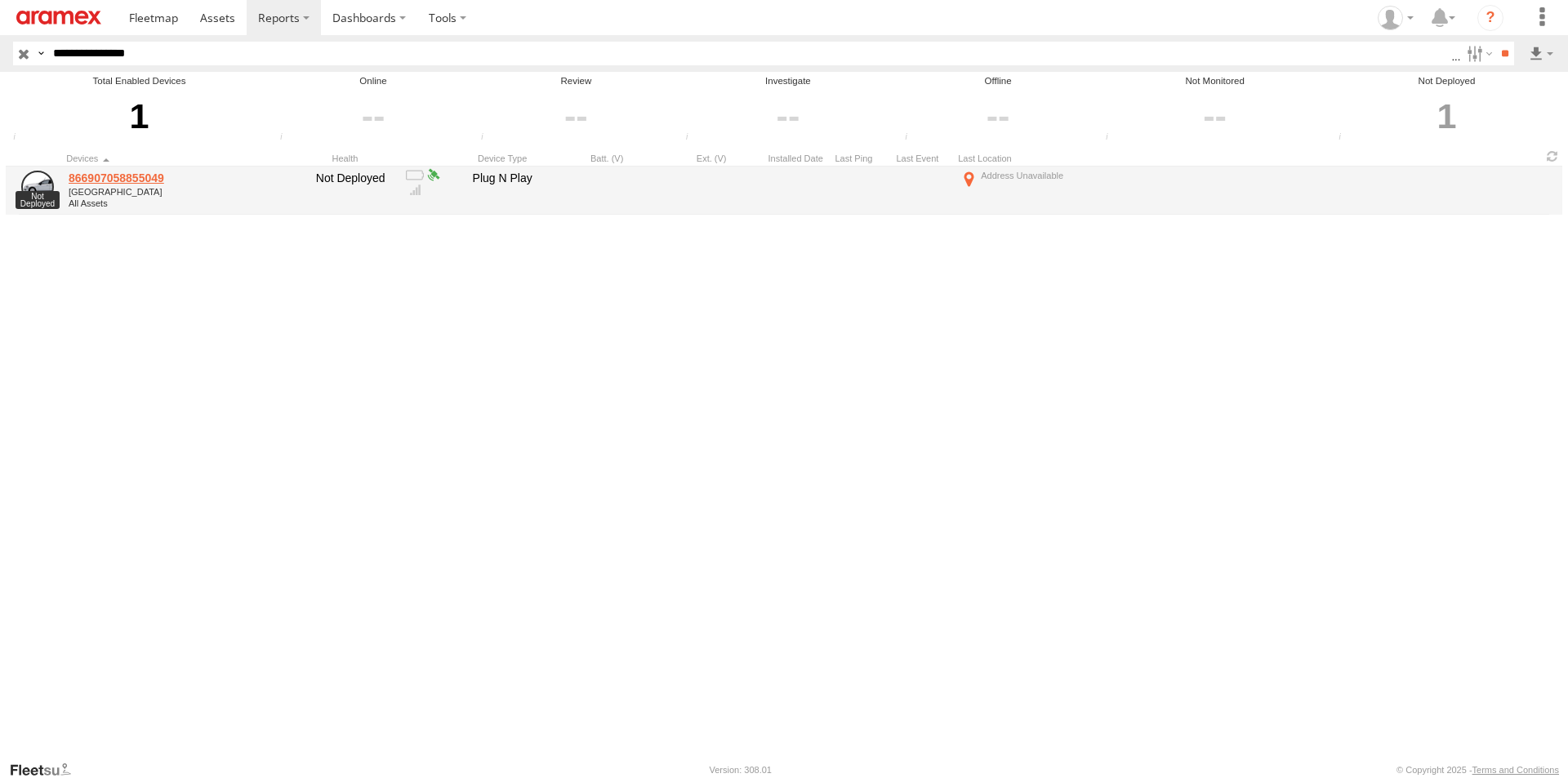
click at [124, 181] on link "866907058855049" at bounding box center [181, 177] width 224 height 14
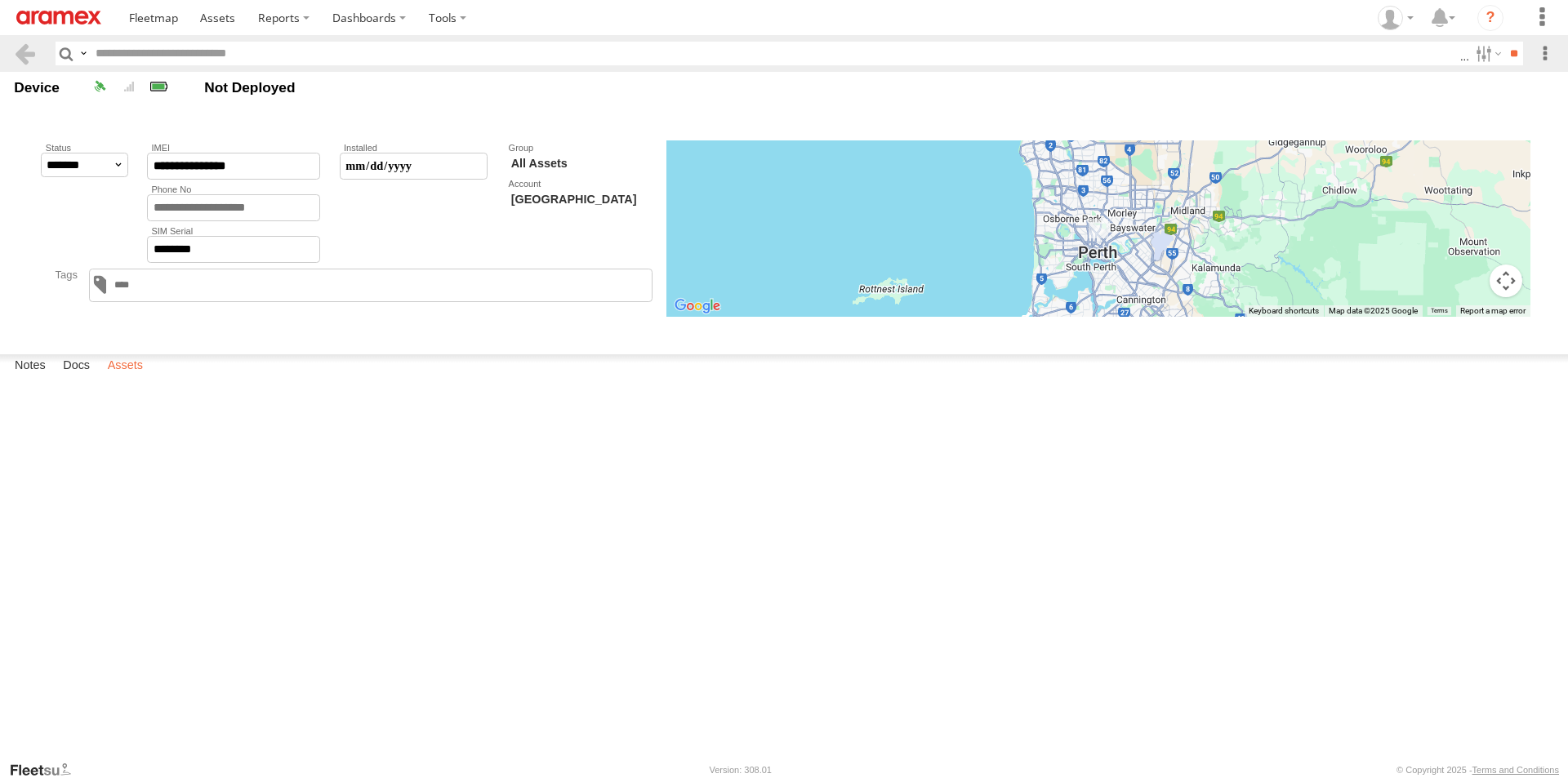
click at [112, 377] on label "Assets" at bounding box center [125, 365] width 51 height 23
click at [429, 29] on label at bounding box center [448, 18] width 61 height 35
click at [442, 78] on span at bounding box center [476, 76] width 93 height 15
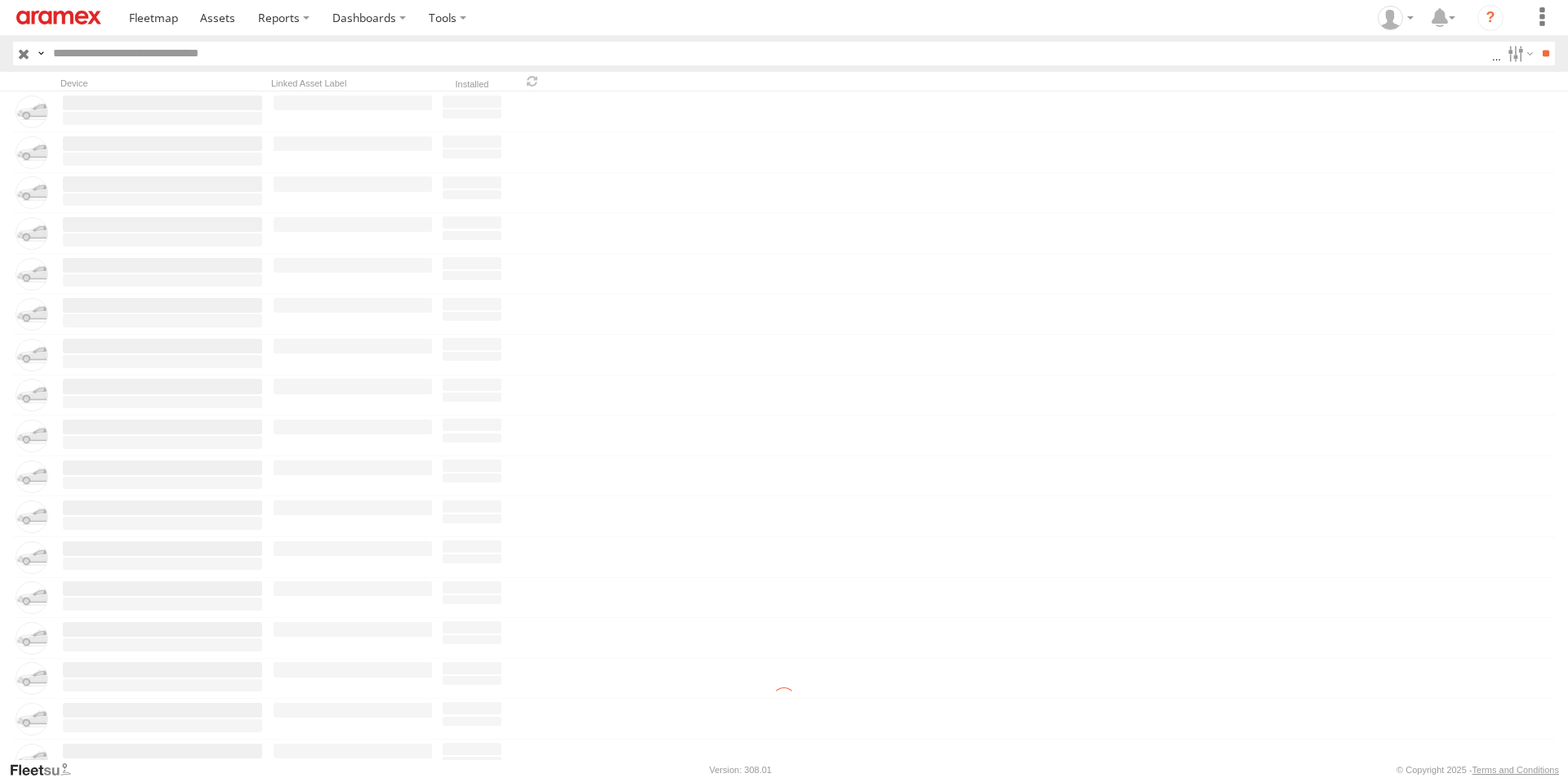
click at [218, 61] on input "text" at bounding box center [769, 54] width 1445 height 24
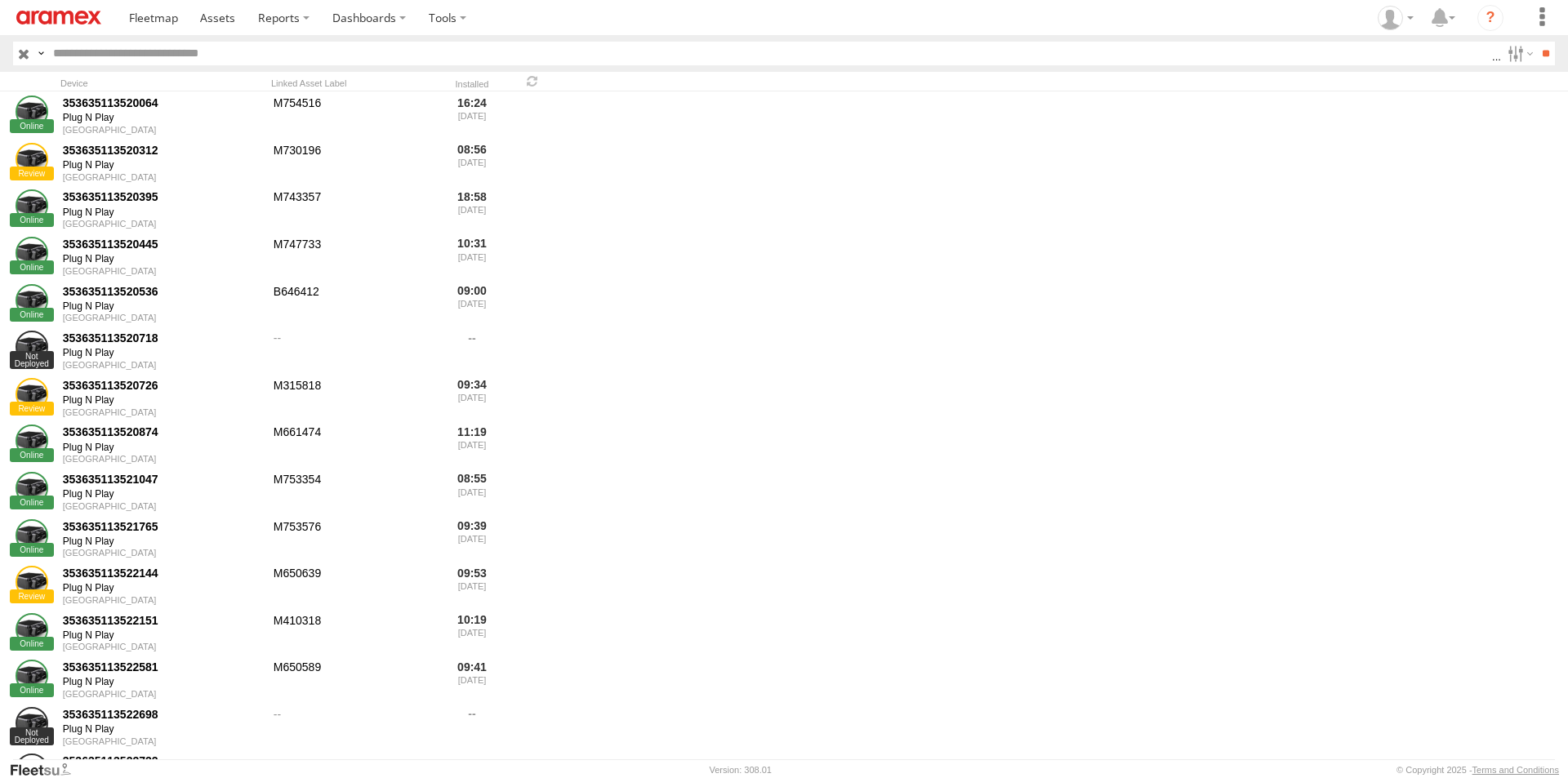
paste input "**********"
type input "**********"
click at [1536, 51] on input "**" at bounding box center [1545, 54] width 18 height 24
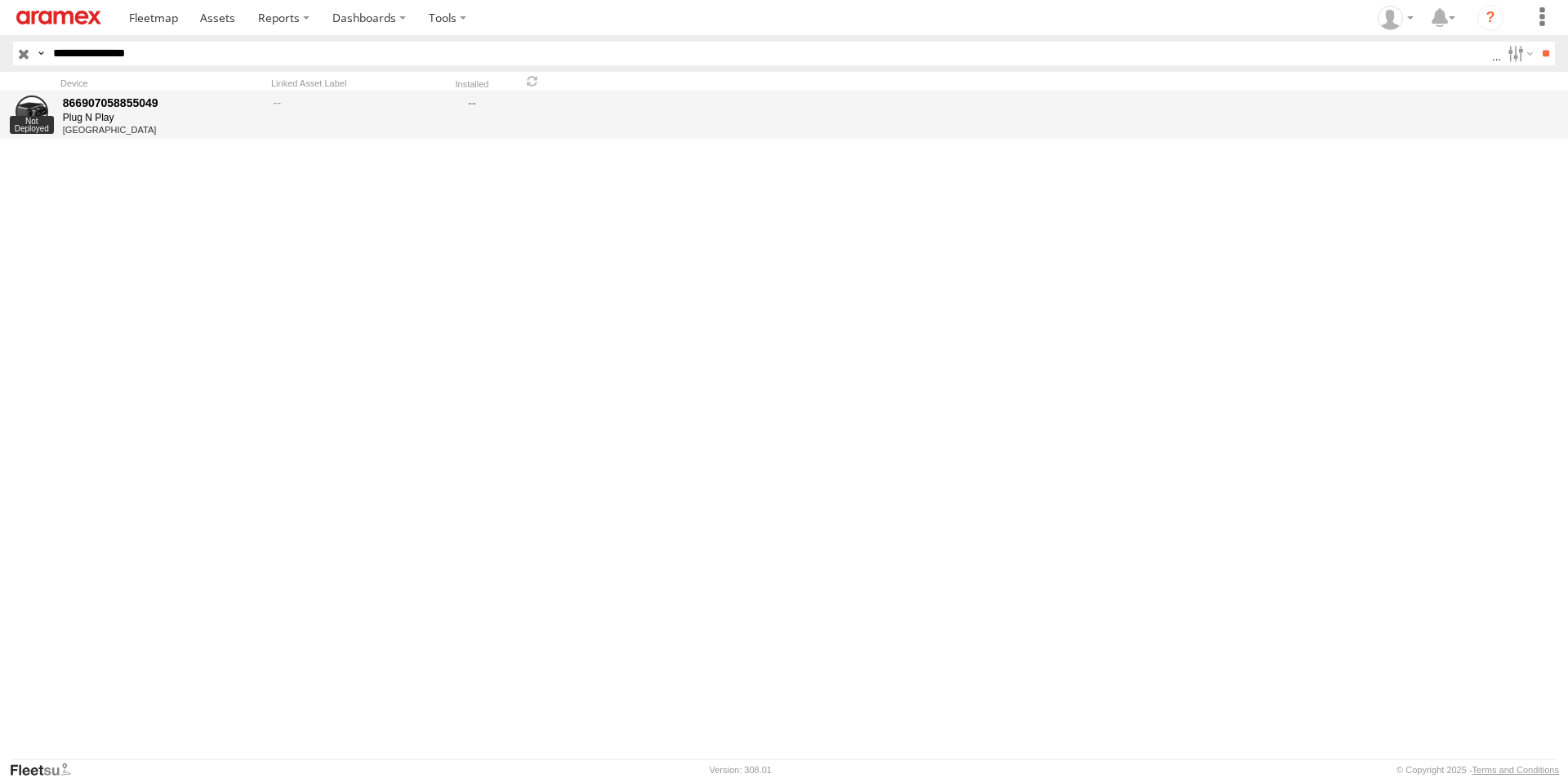
click at [124, 96] on div "866907058855049" at bounding box center [162, 103] width 199 height 14
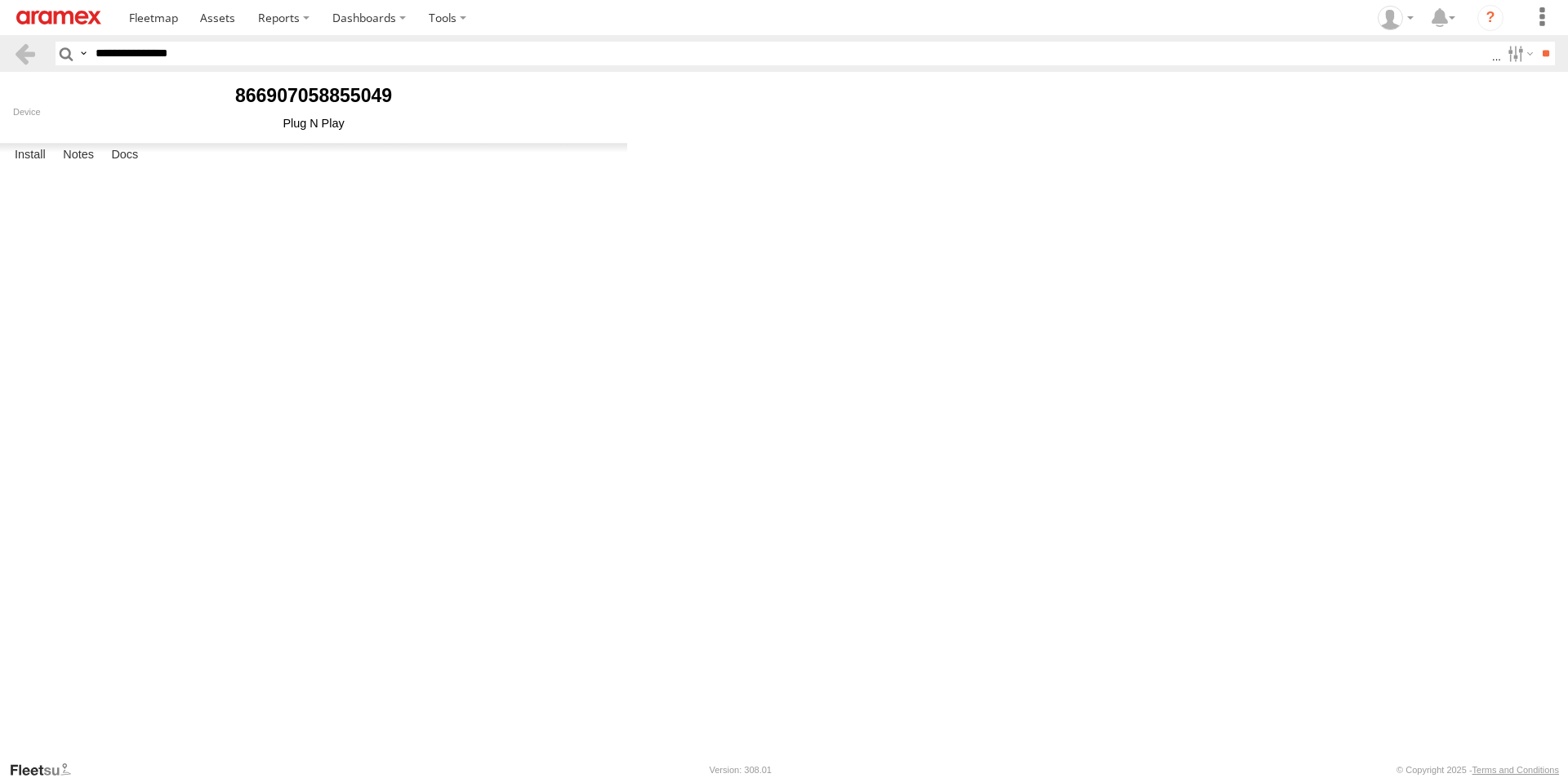
click at [0, 0] on input "text" at bounding box center [0, 0] width 0 height 0
click at [895, 395] on body "?" at bounding box center [784, 389] width 1568 height 778
